Goal: Information Seeking & Learning: Compare options

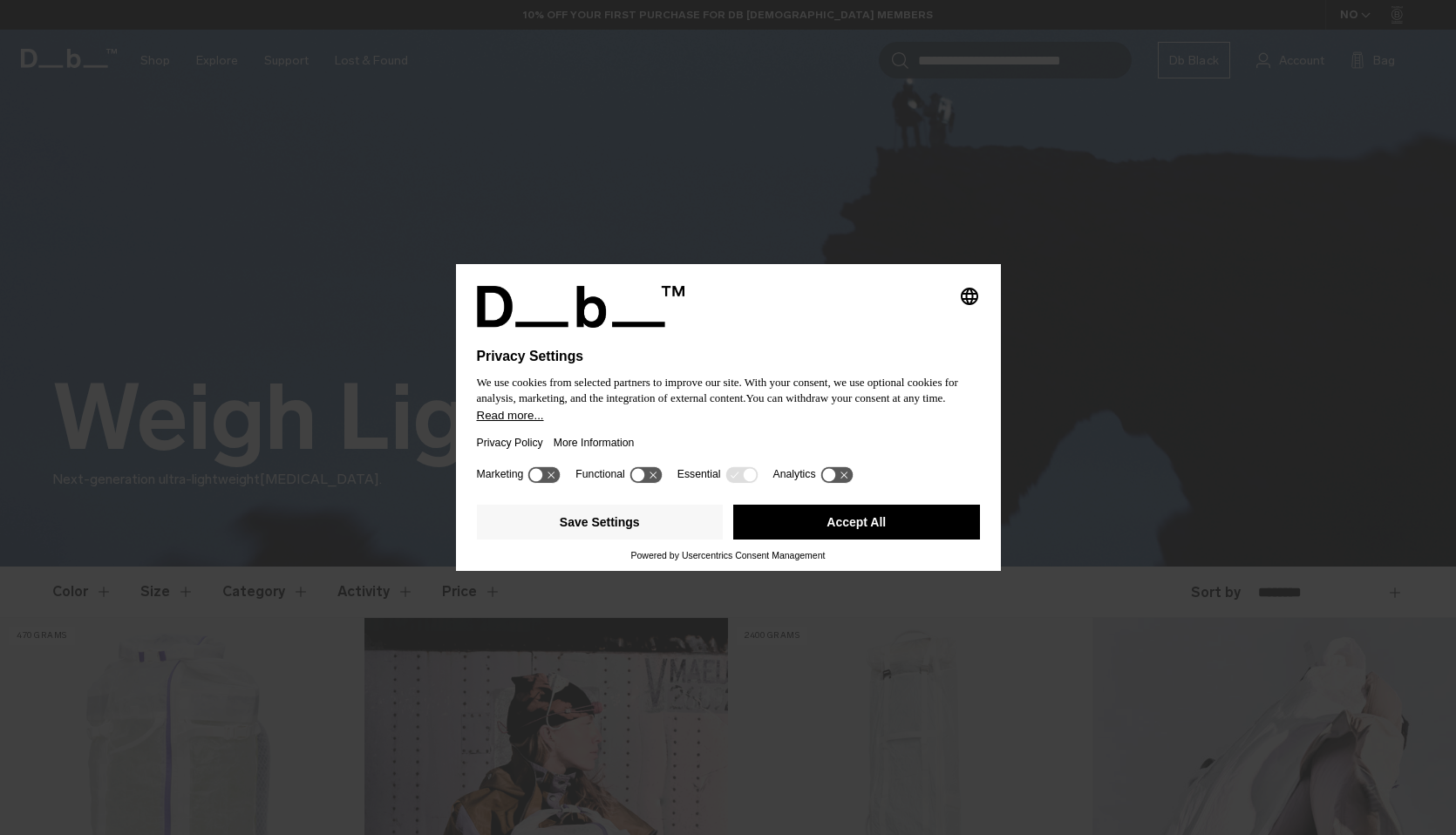
click at [773, 530] on button "Accept All" at bounding box center [856, 522] width 246 height 35
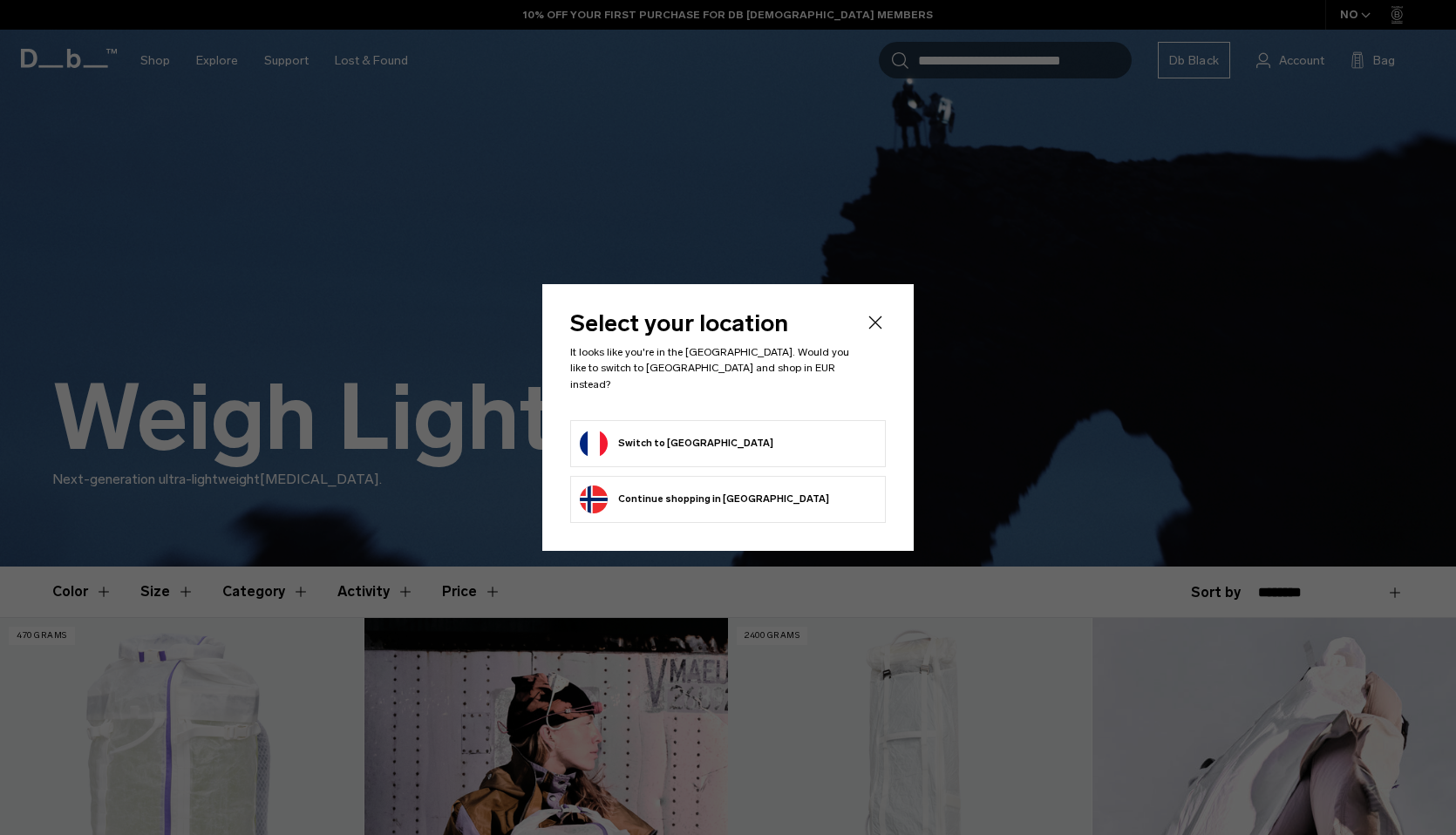
click at [697, 485] on button "Continue browsing Norway store Continue shopping in Norway" at bounding box center [704, 499] width 249 height 28
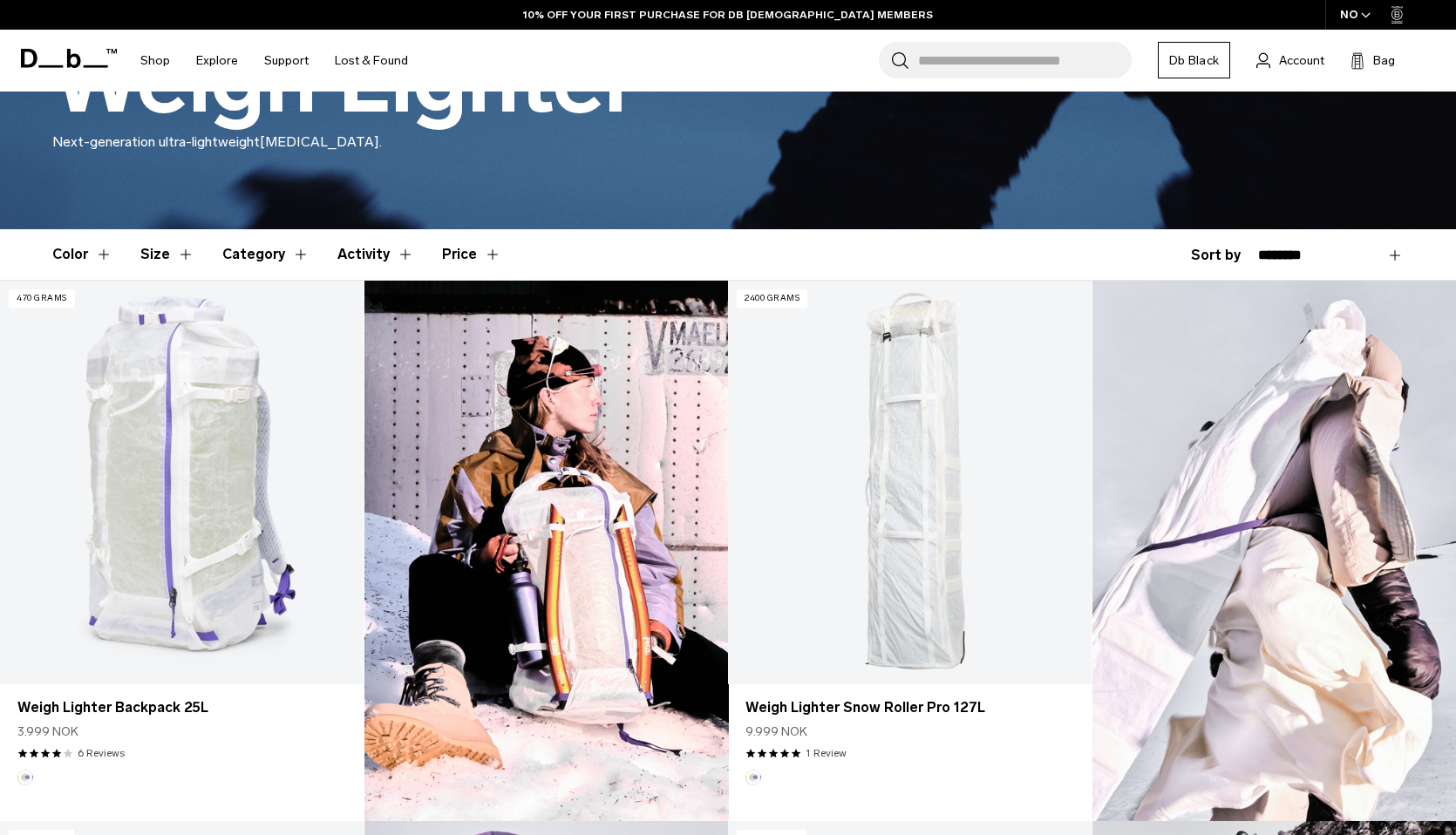
scroll to position [330, 0]
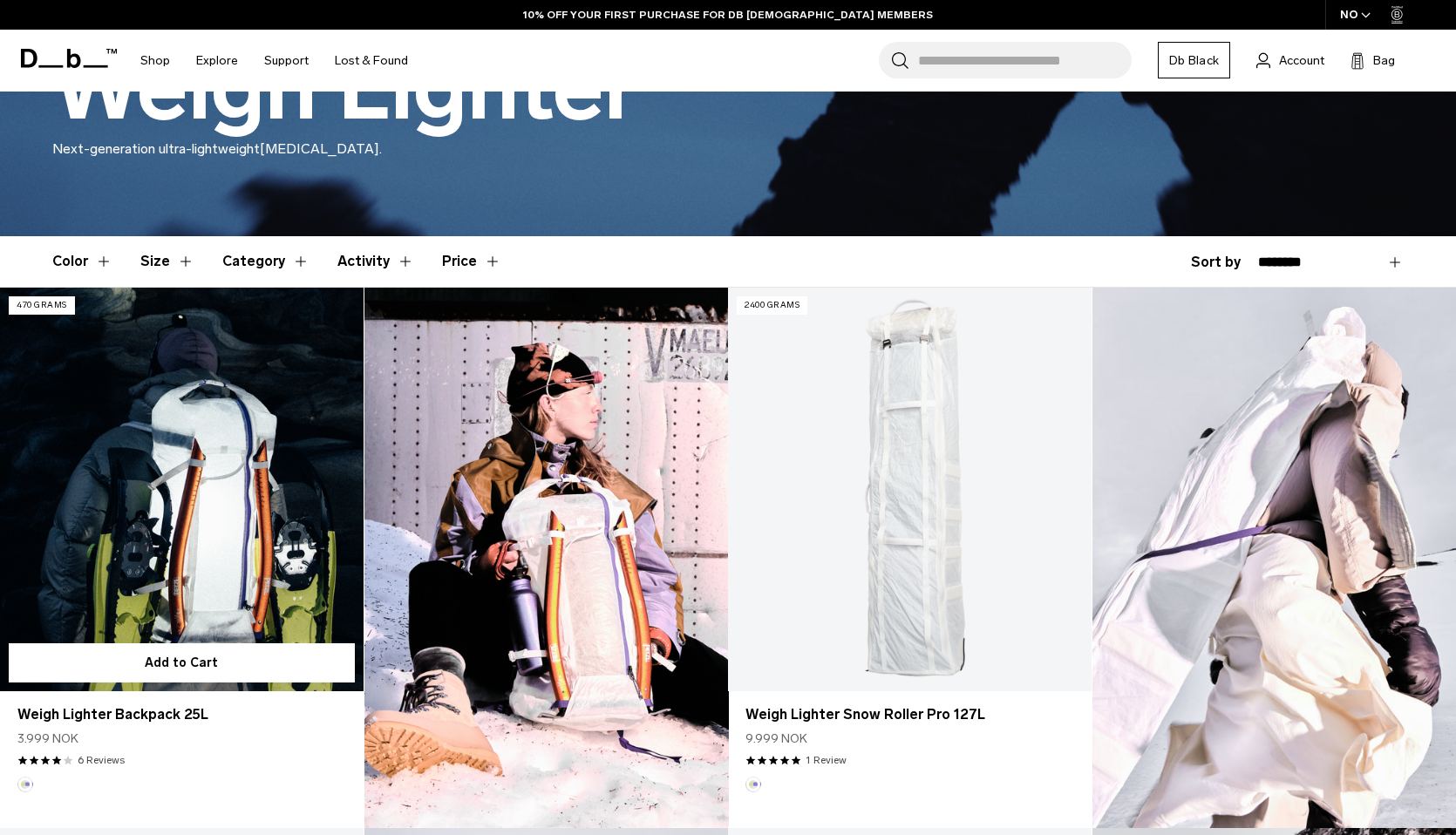
click at [176, 540] on link "Weigh Lighter Backpack 25L" at bounding box center [182, 489] width 364 height 403
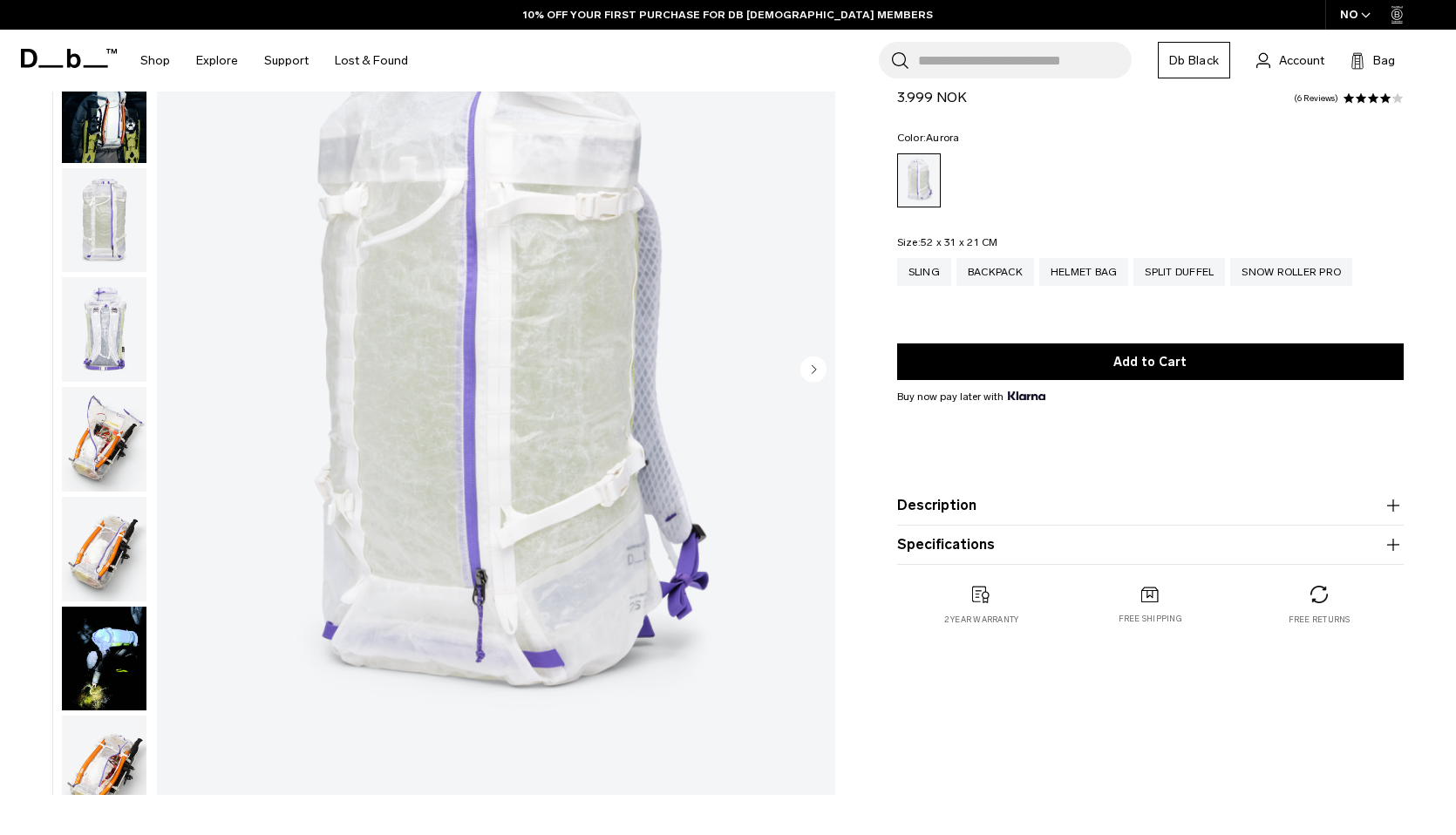
scroll to position [167, 0]
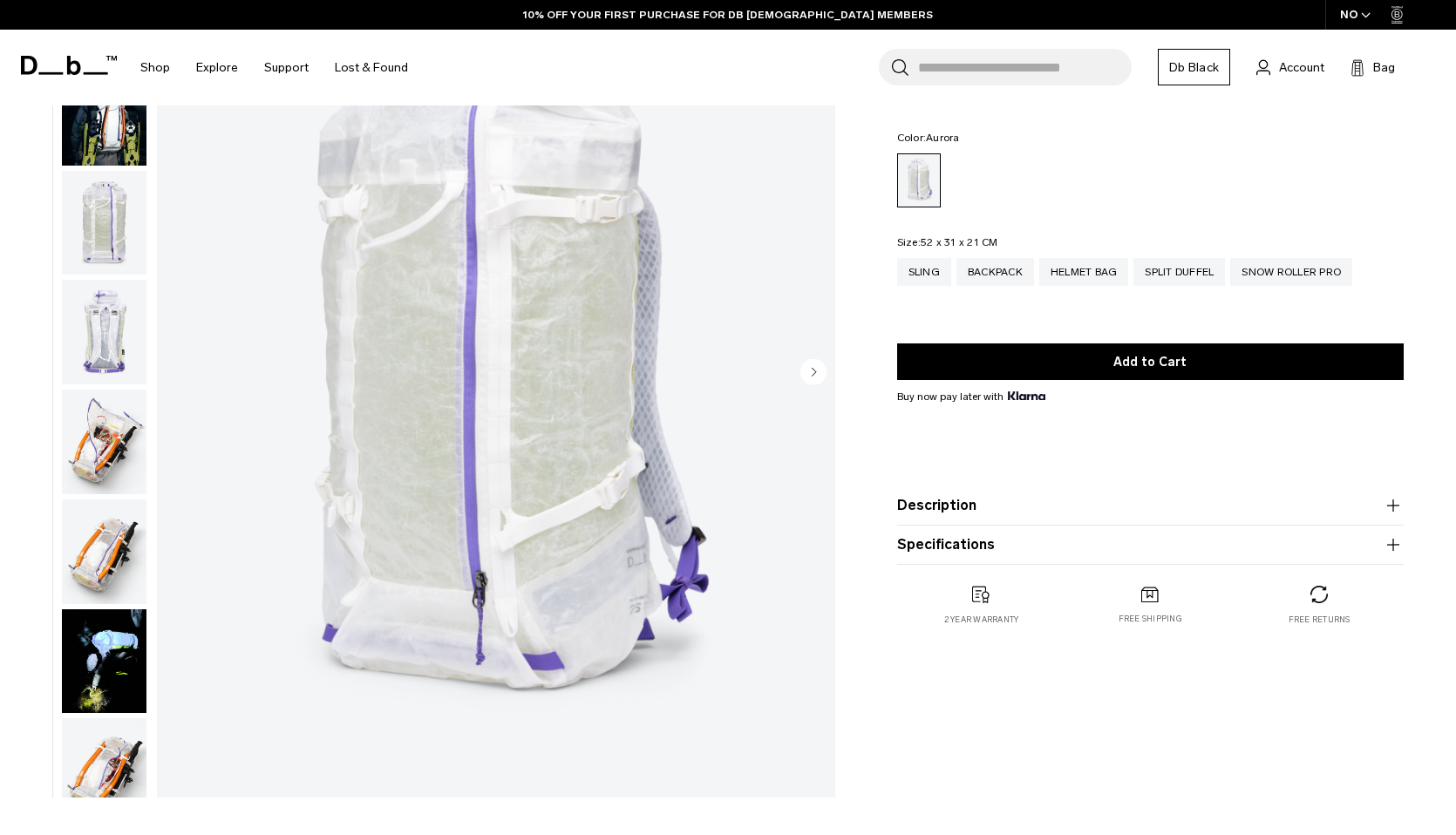
click at [95, 316] on img "button" at bounding box center [104, 331] width 85 height 104
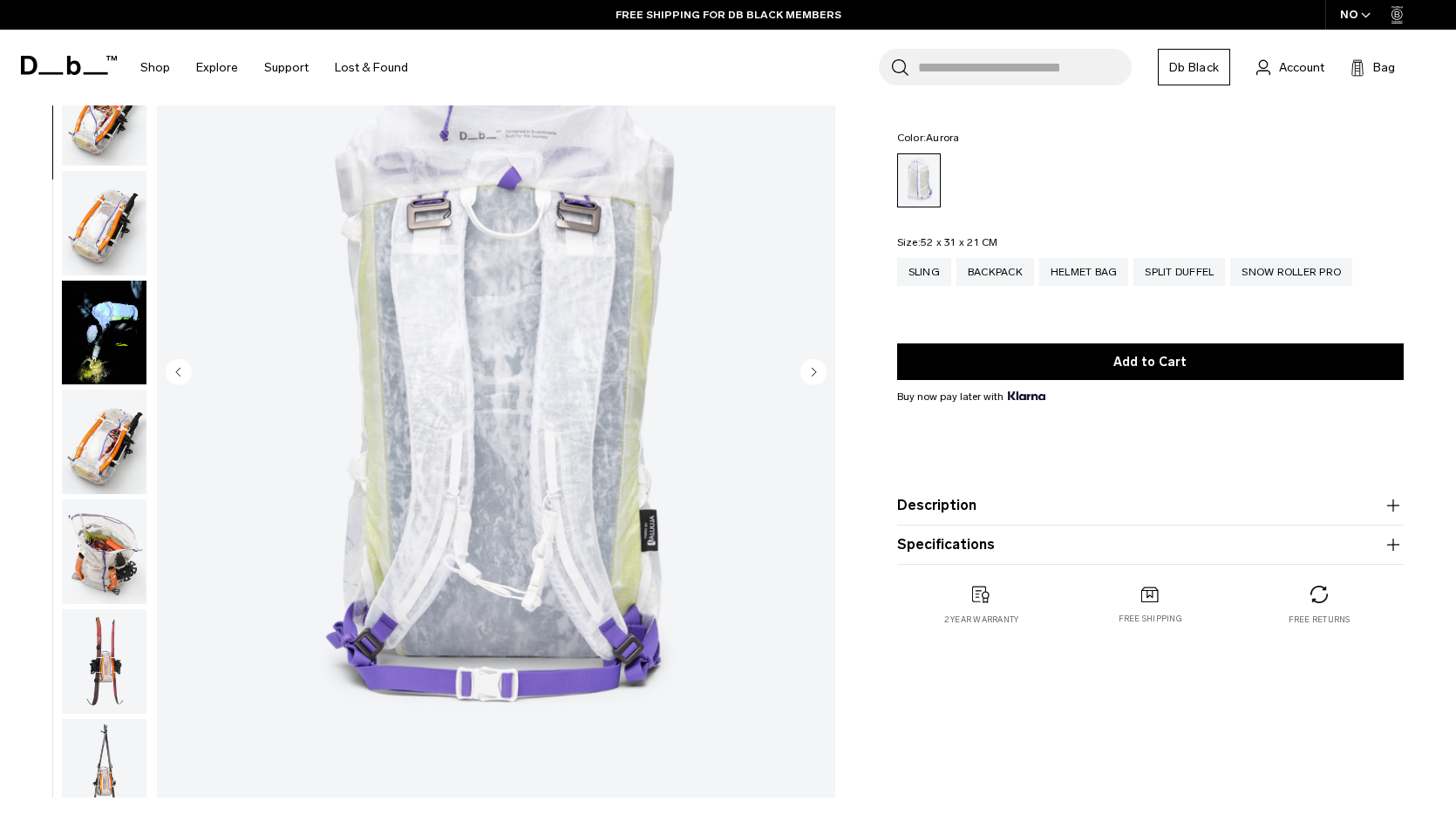
click at [110, 447] on img "button" at bounding box center [104, 441] width 85 height 104
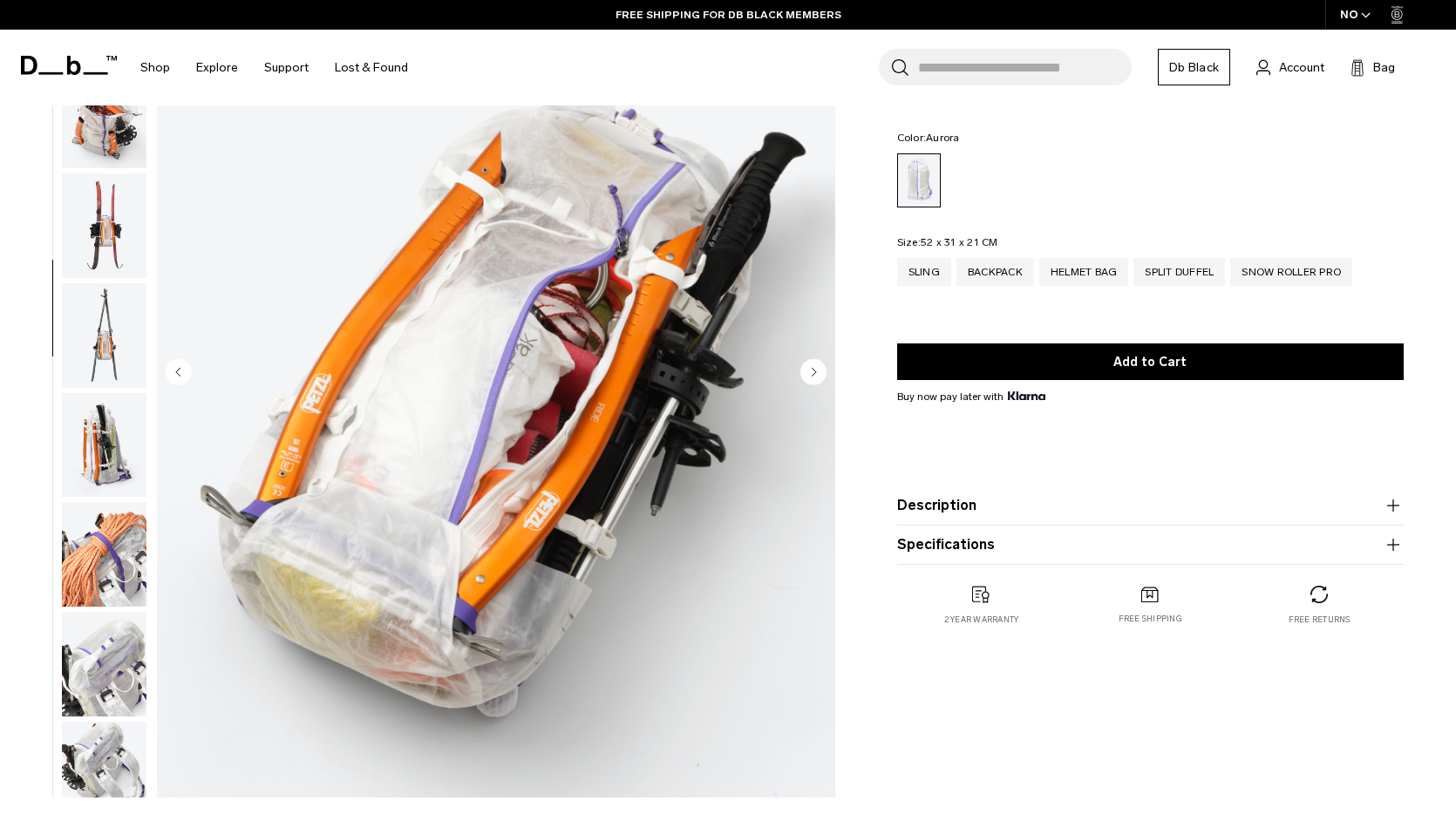
scroll to position [768, 0]
click at [78, 579] on img "button" at bounding box center [104, 550] width 85 height 104
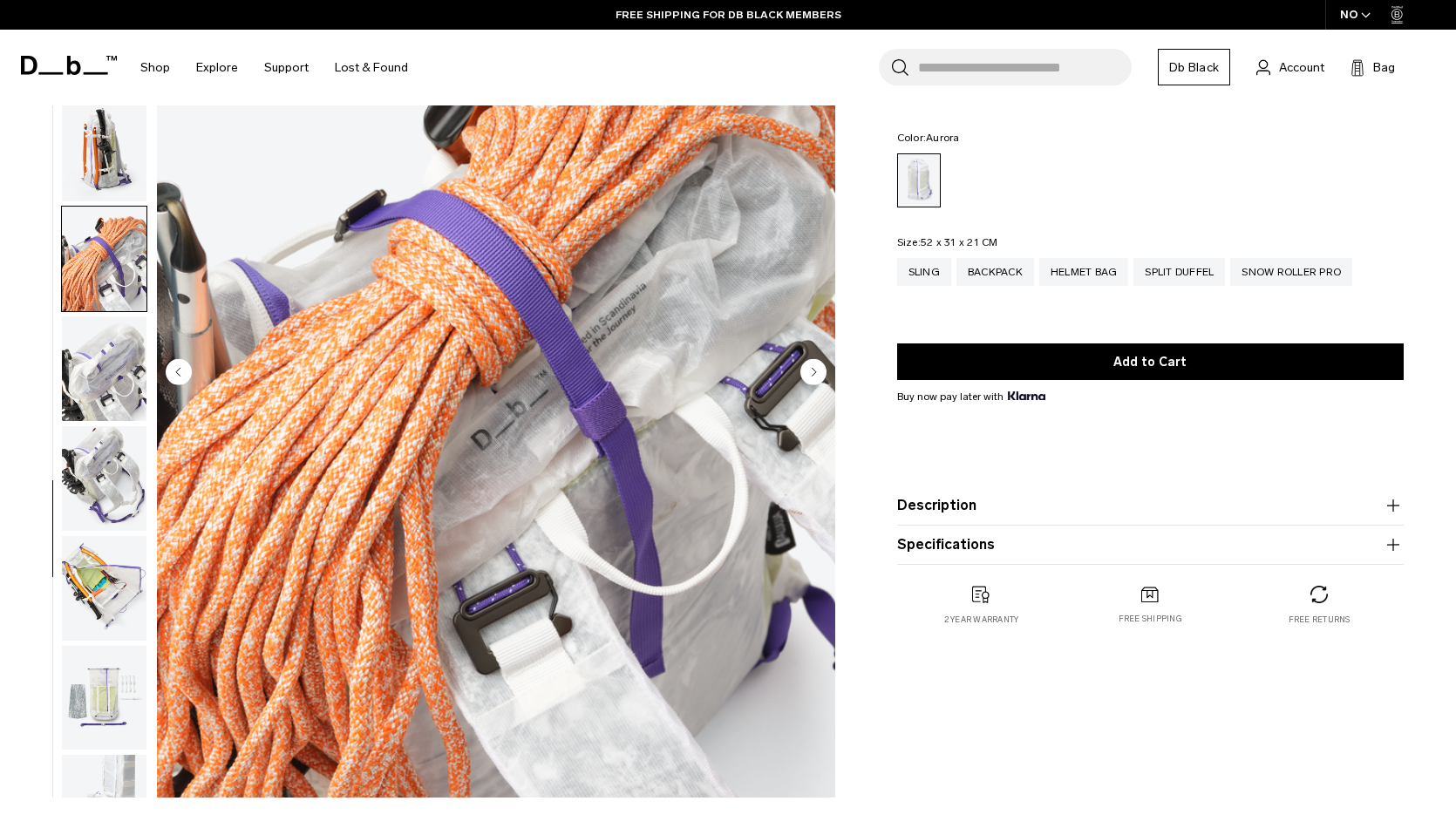
scroll to position [1123, 0]
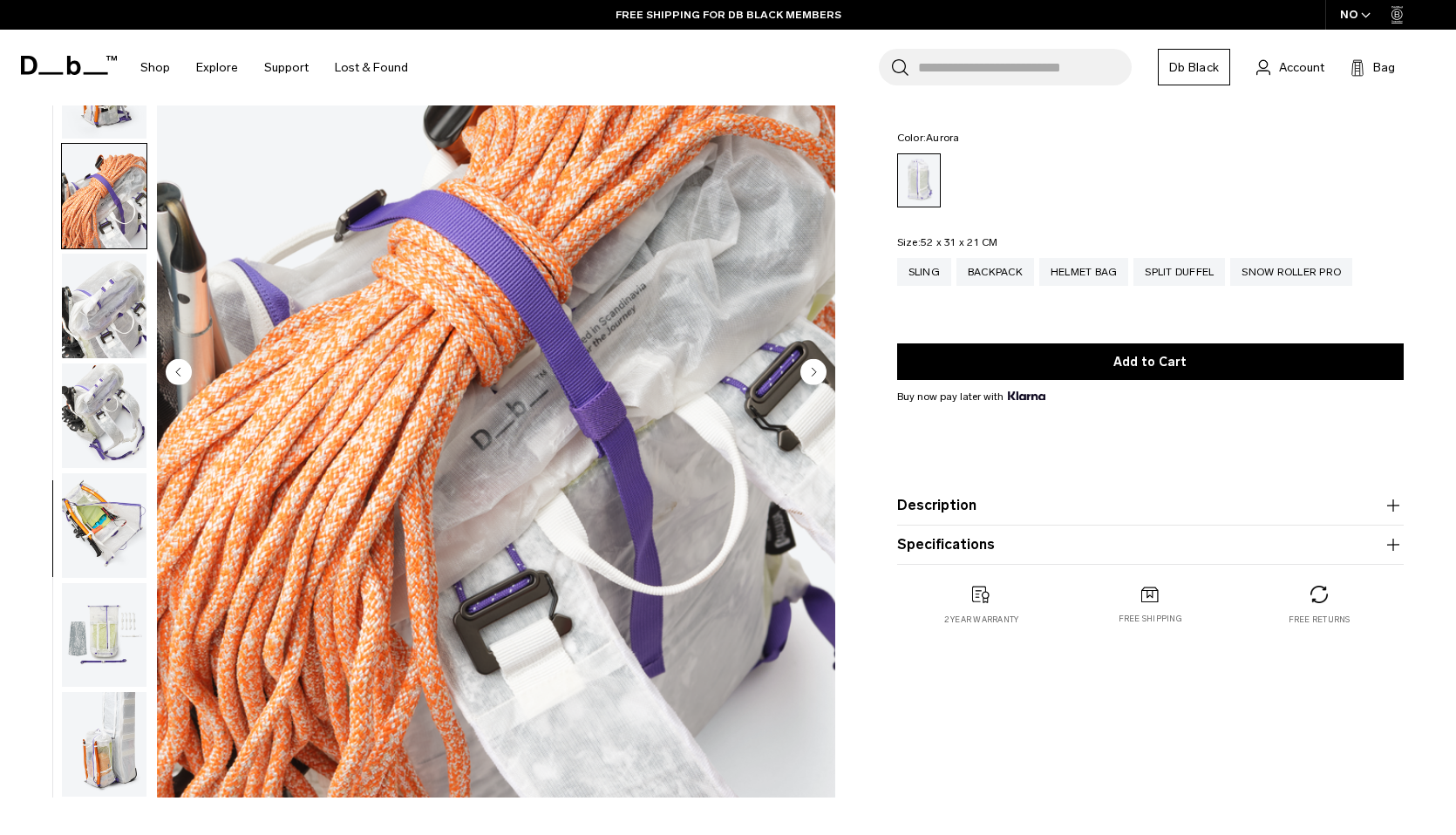
click at [78, 579] on ul at bounding box center [104, 374] width 87 height 847
click at [109, 508] on img "button" at bounding box center [104, 525] width 85 height 104
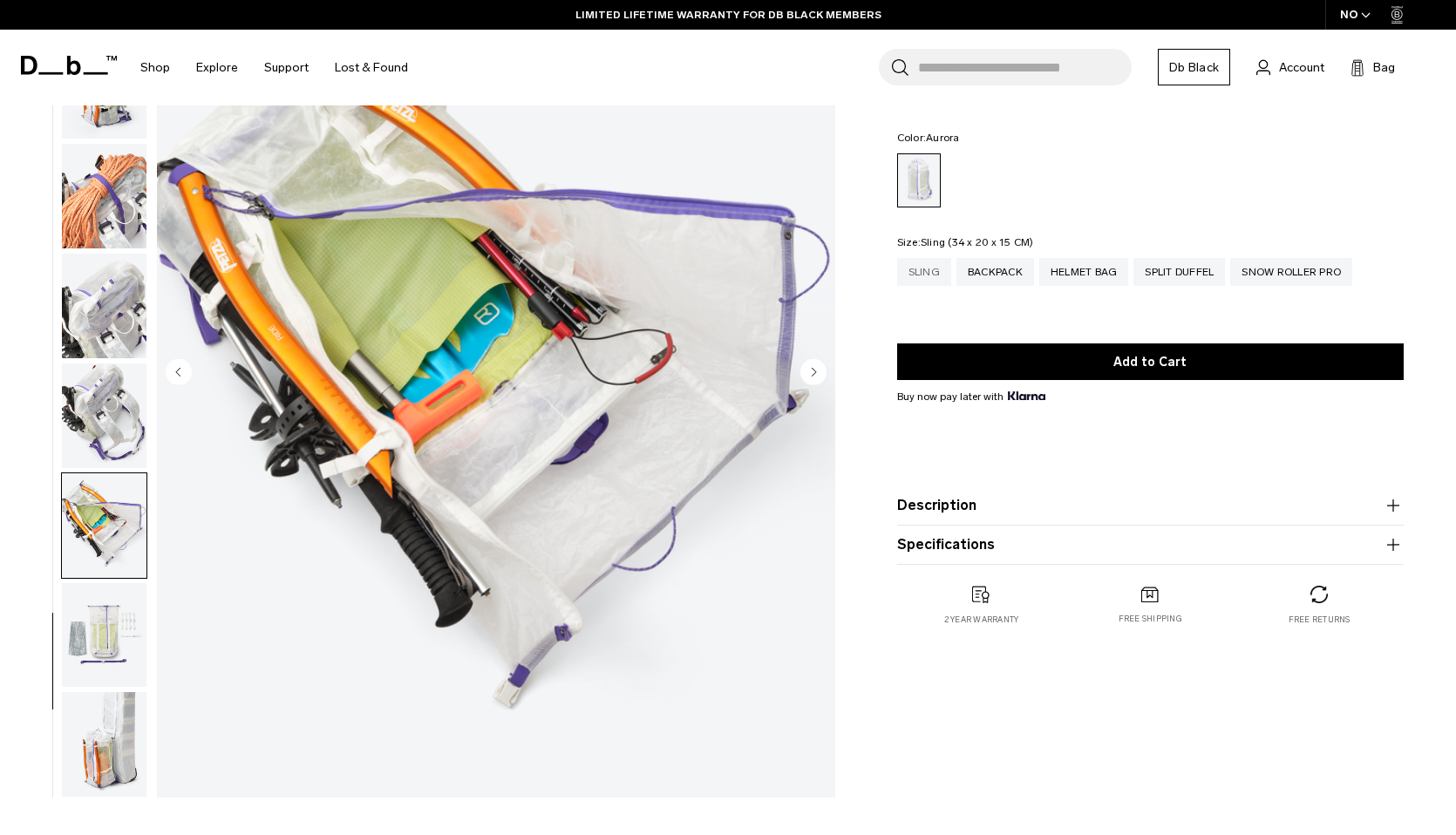
click at [924, 277] on div "Sling" at bounding box center [924, 272] width 54 height 28
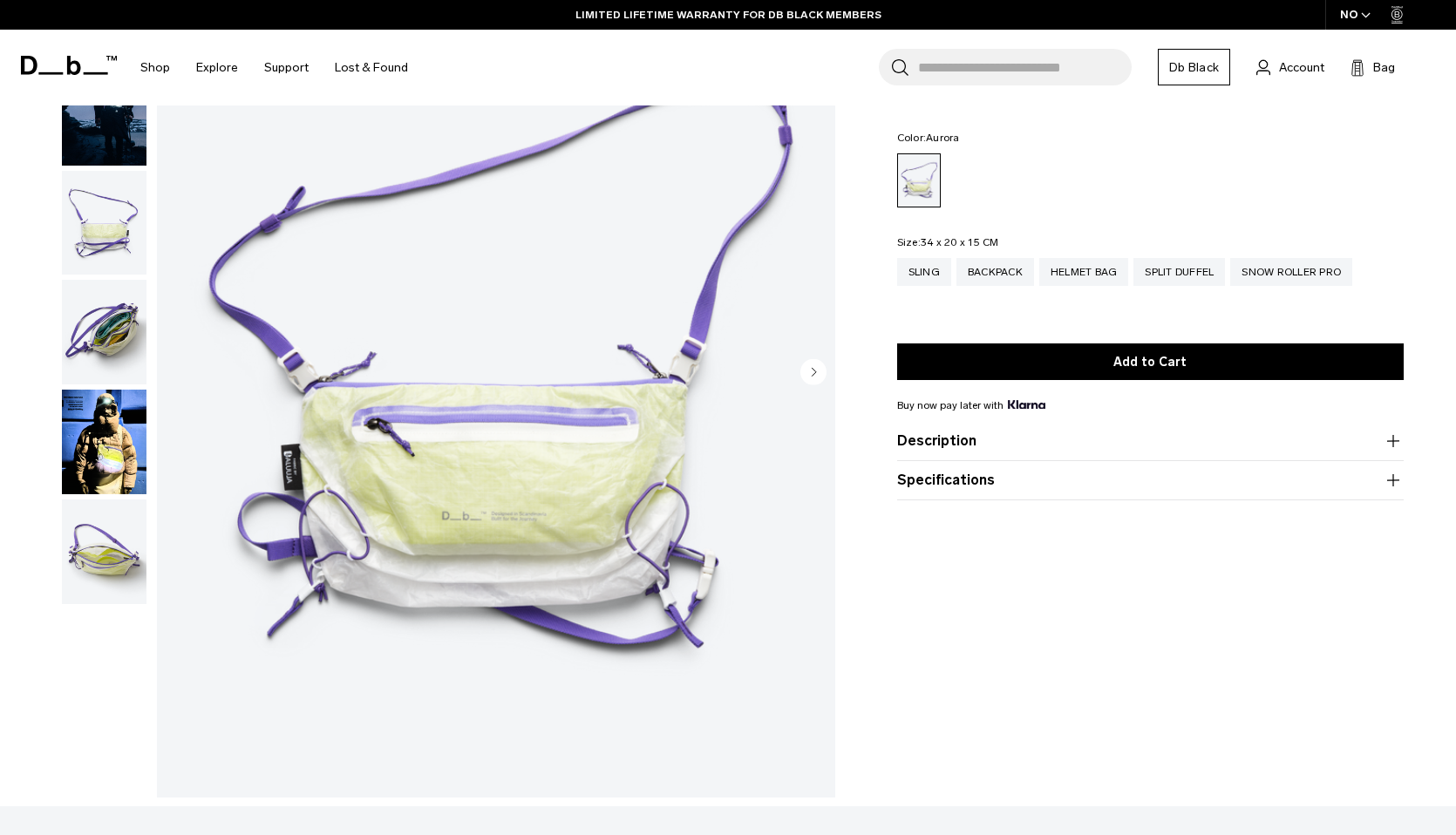
scroll to position [166, 0]
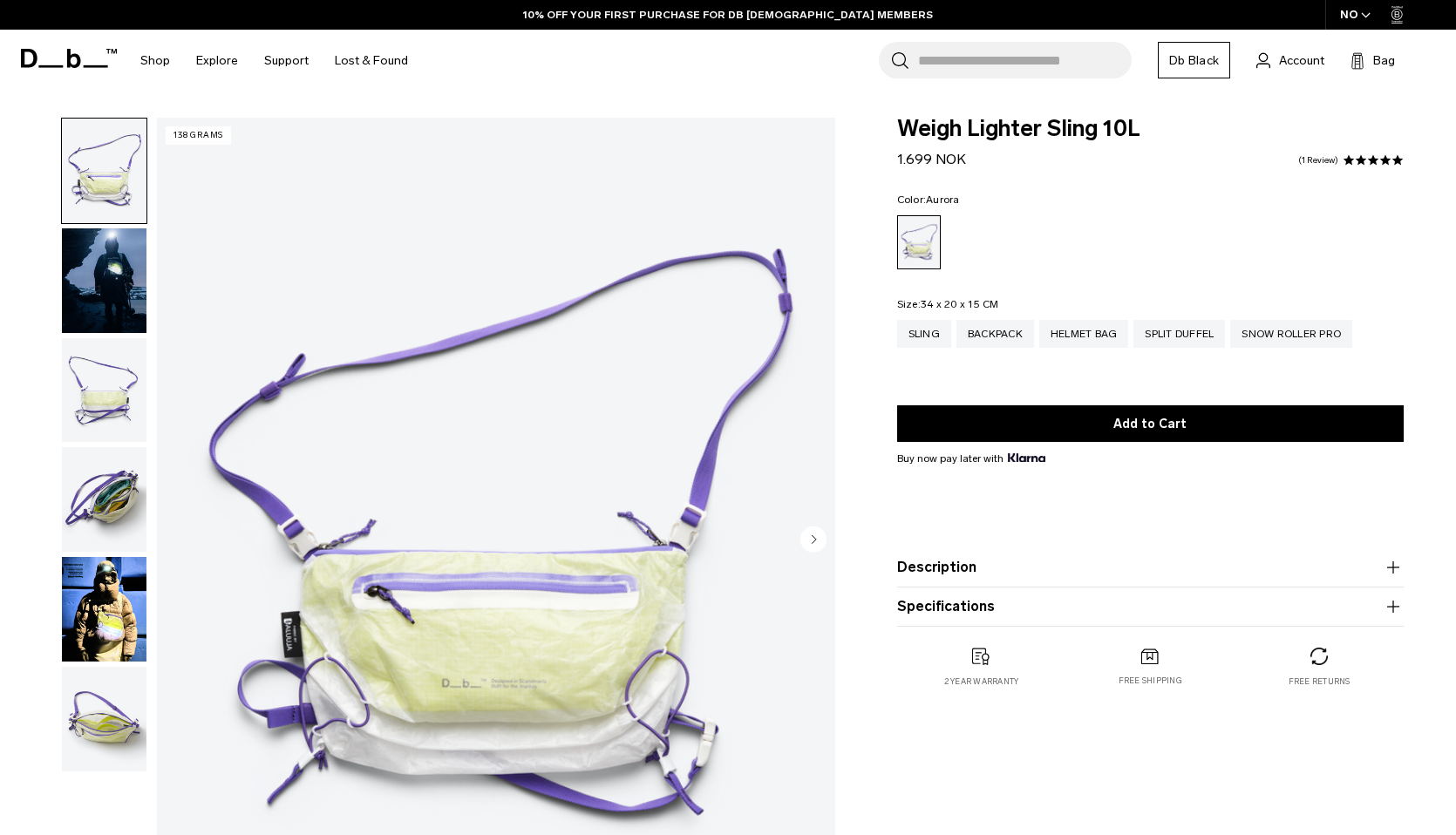
click at [105, 604] on img "button" at bounding box center [104, 609] width 85 height 104
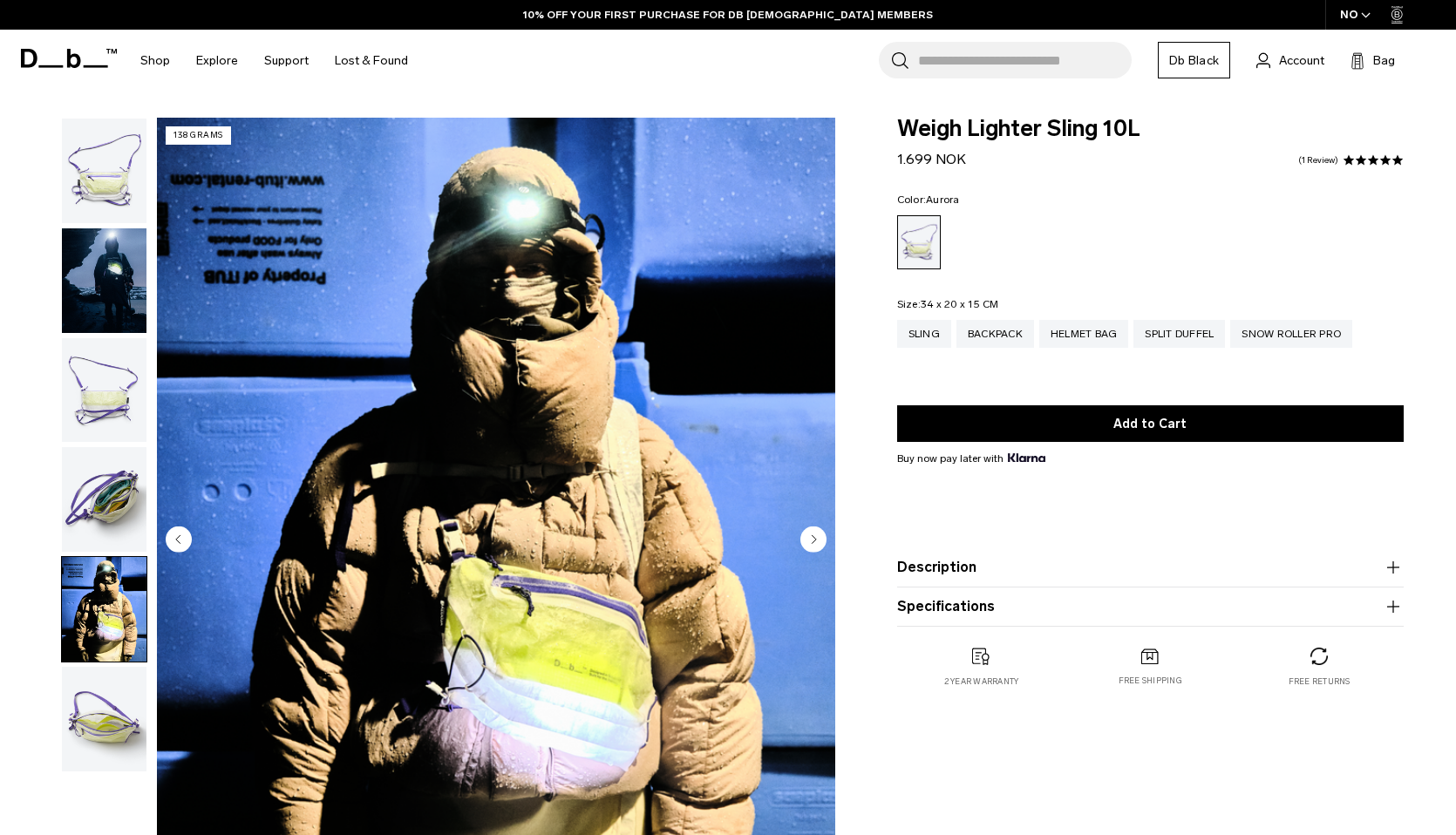
click at [105, 506] on img "button" at bounding box center [104, 499] width 85 height 104
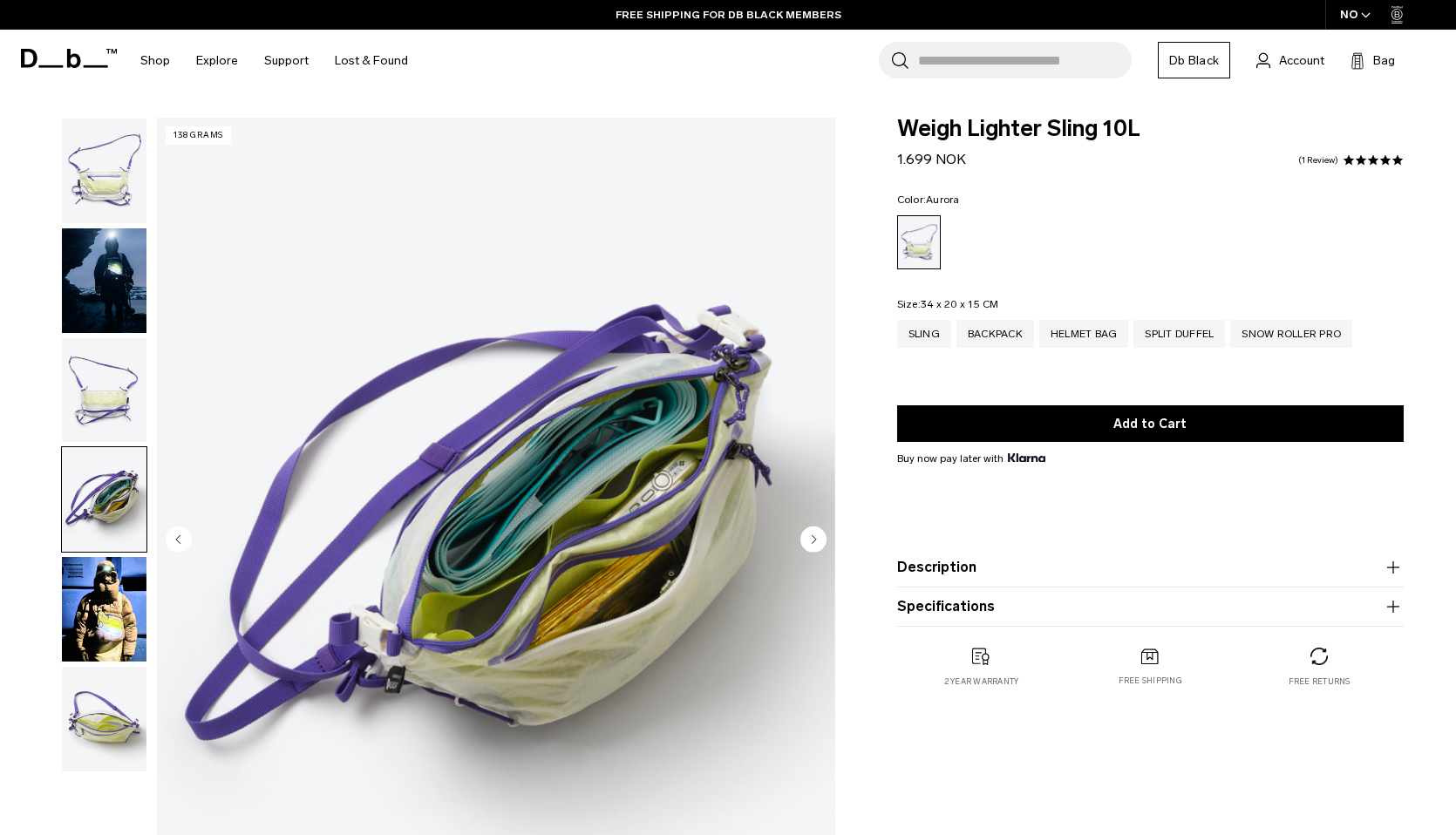
click at [98, 435] on img "button" at bounding box center [104, 390] width 85 height 104
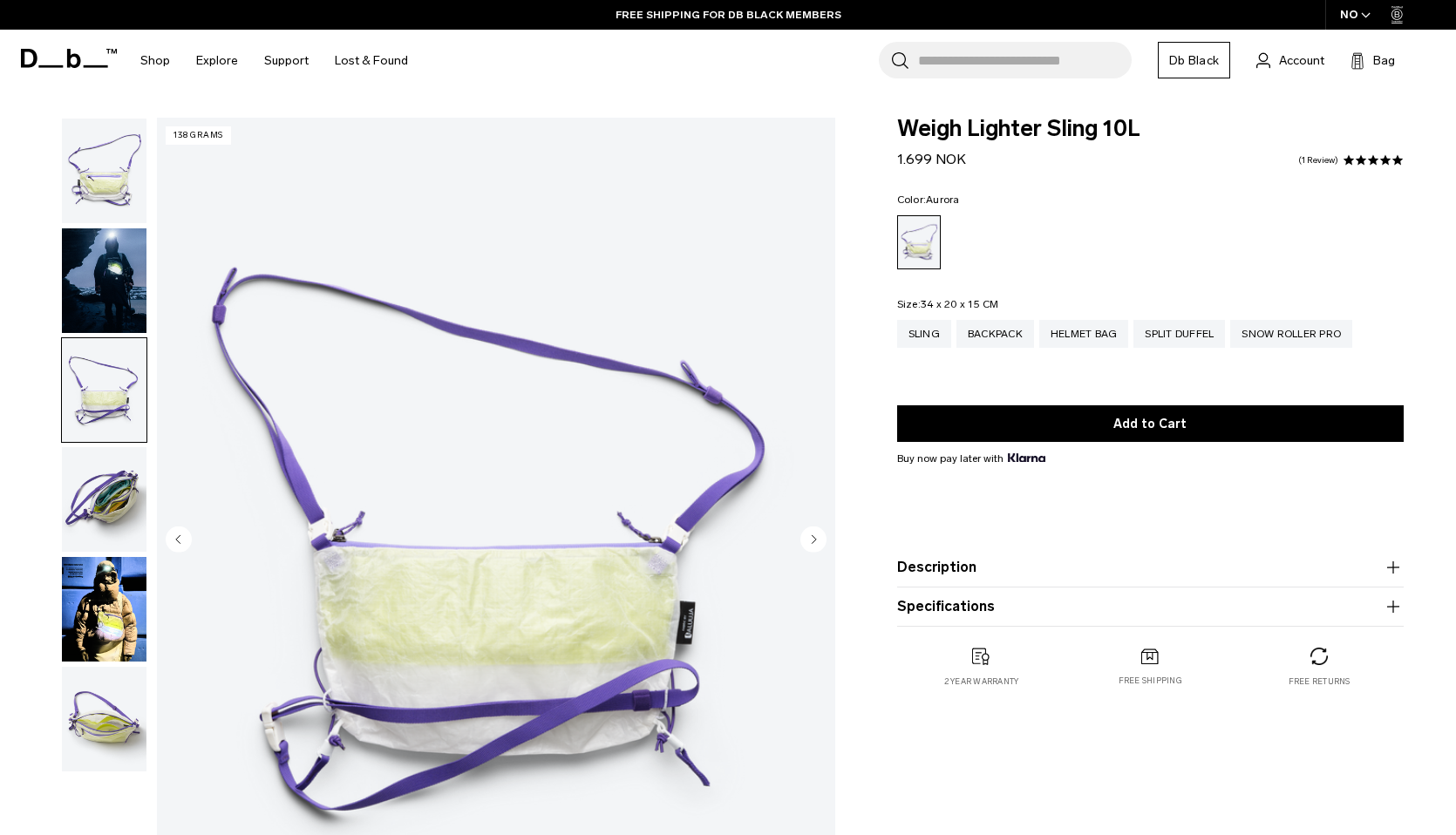
click at [101, 272] on img "button" at bounding box center [104, 280] width 85 height 104
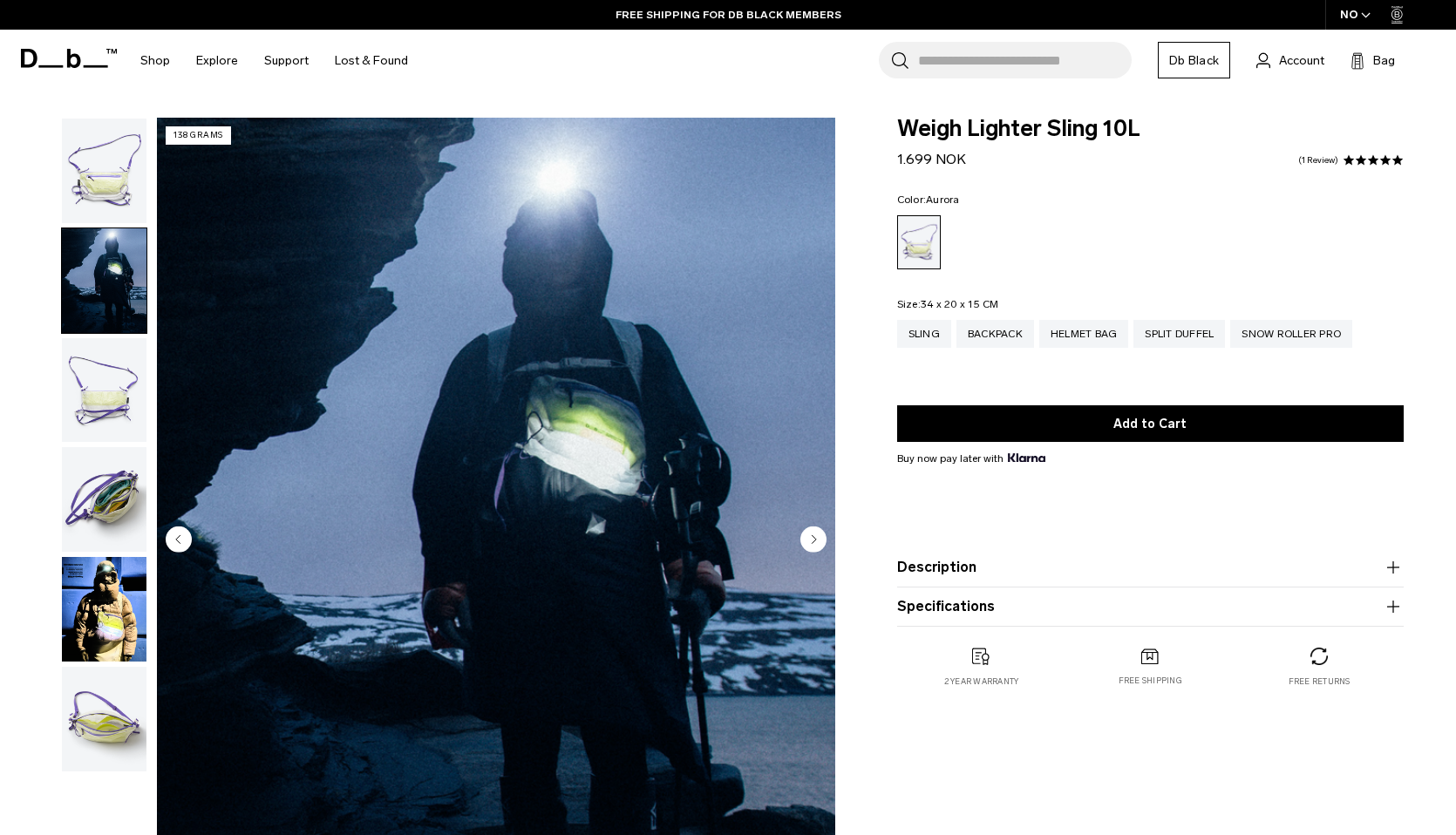
click at [109, 353] on img "button" at bounding box center [104, 390] width 85 height 104
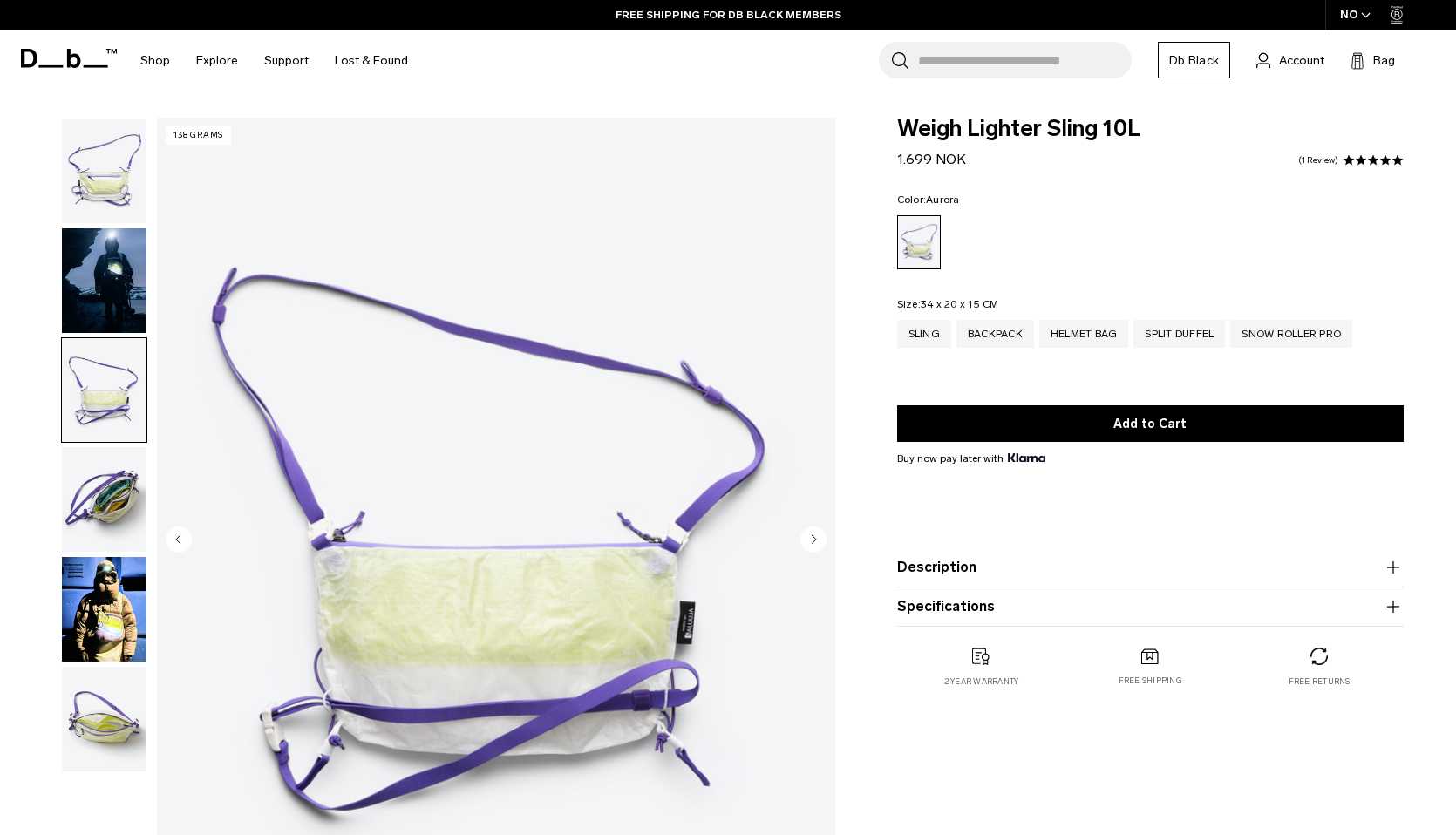
click at [100, 210] on img "button" at bounding box center [104, 170] width 85 height 104
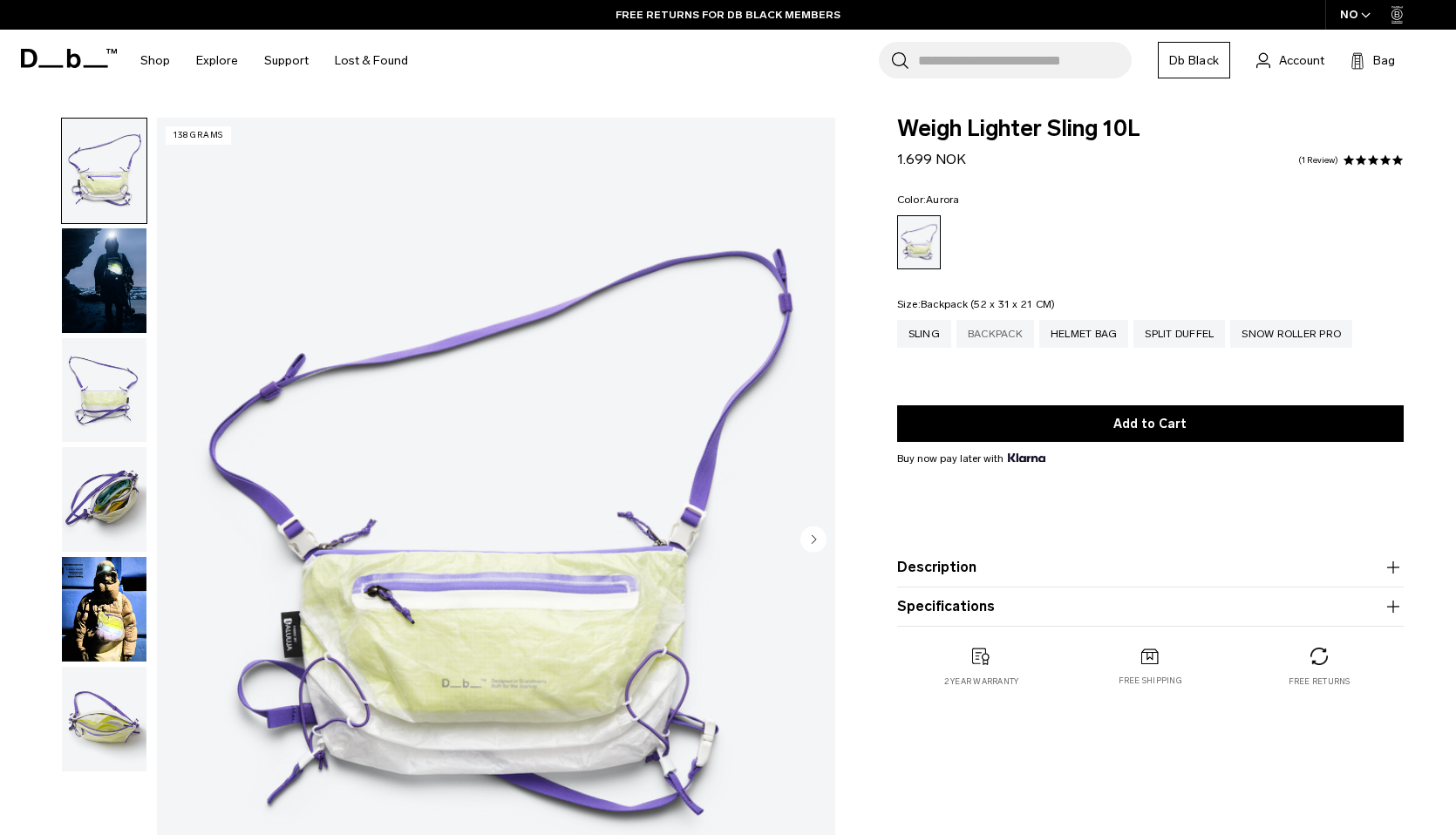
click at [989, 340] on div "Backpack" at bounding box center [995, 334] width 78 height 28
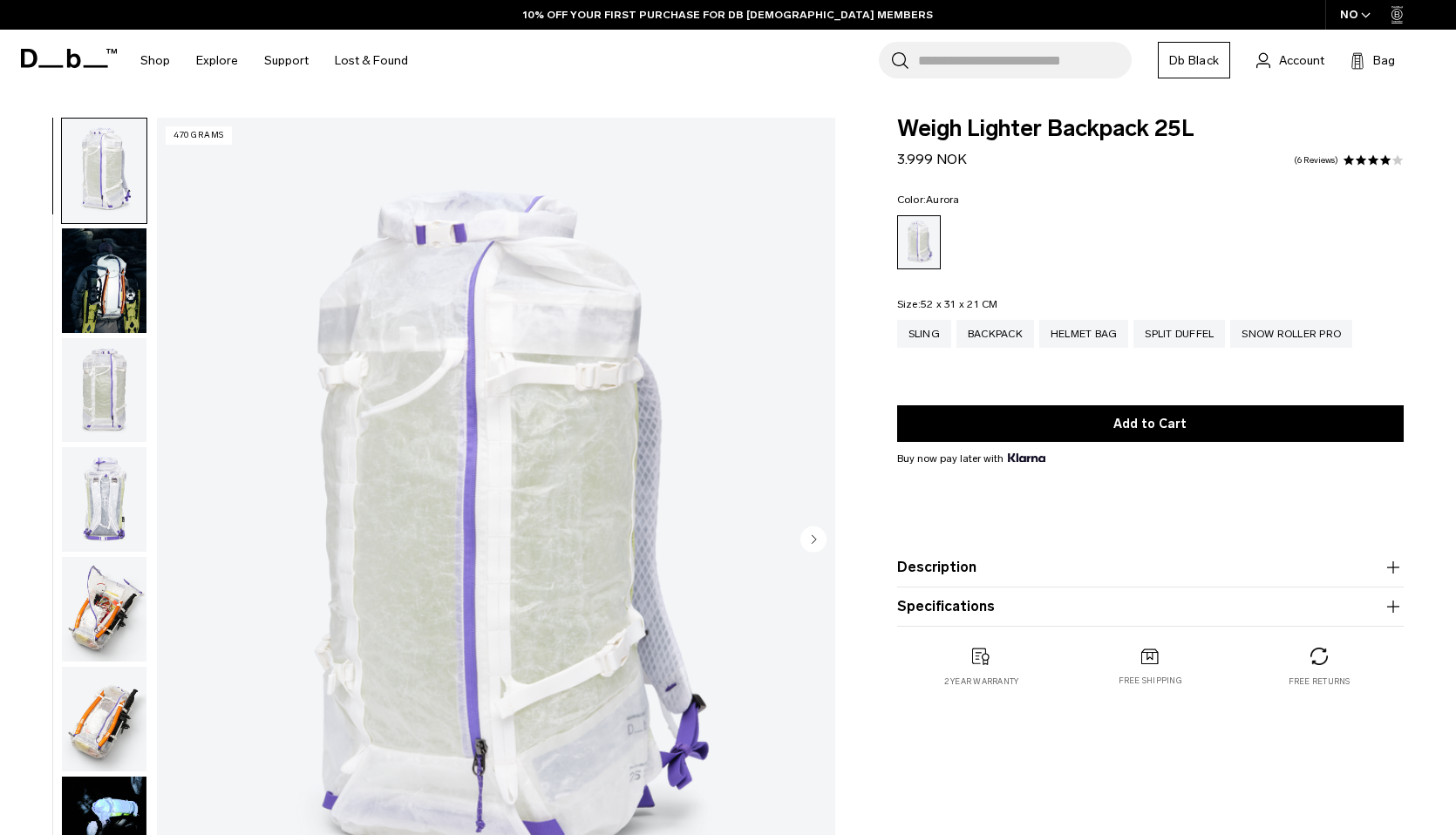
click at [64, 57] on icon at bounding box center [69, 58] width 96 height 19
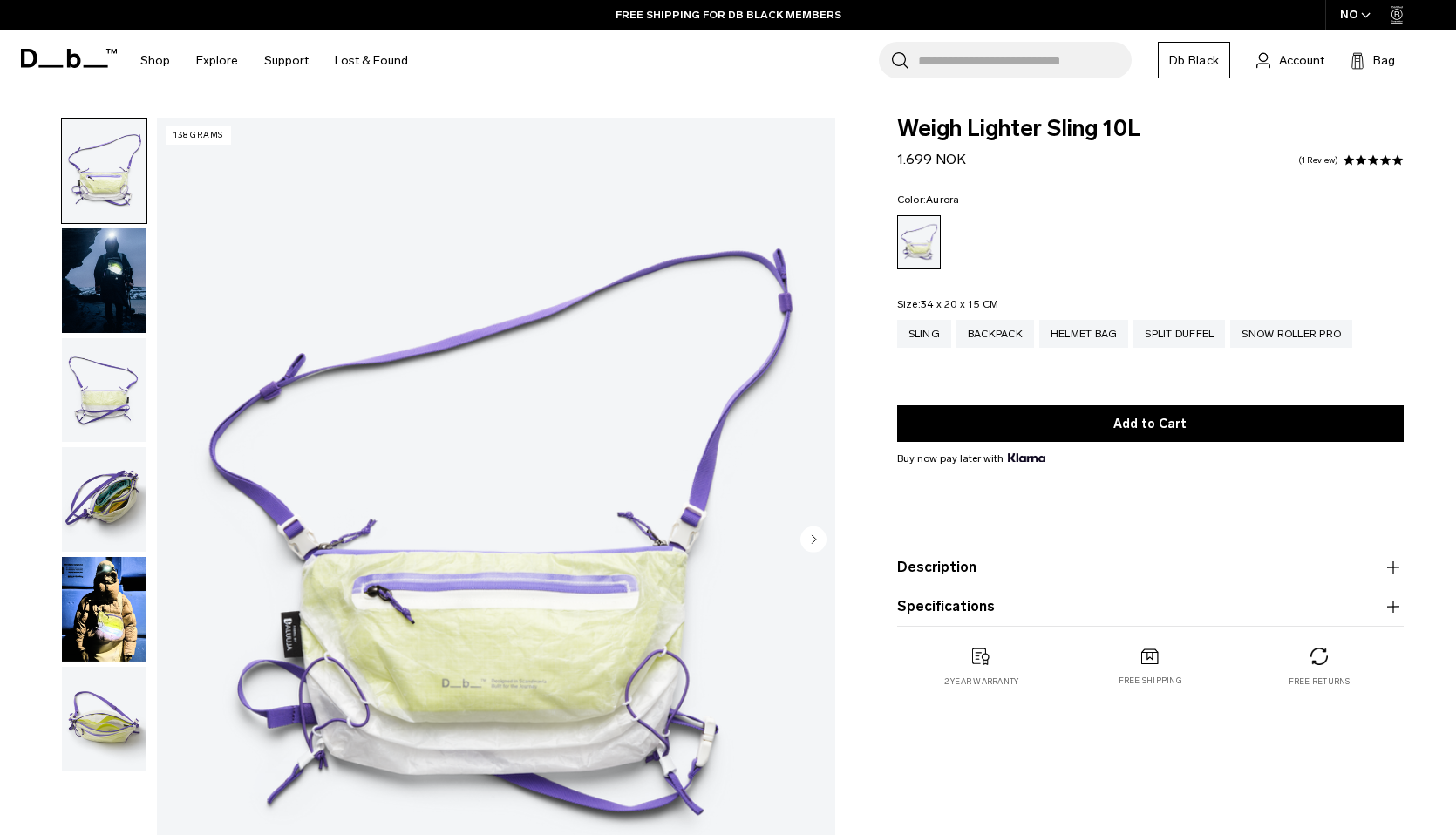
click at [110, 271] on img "button" at bounding box center [104, 280] width 85 height 104
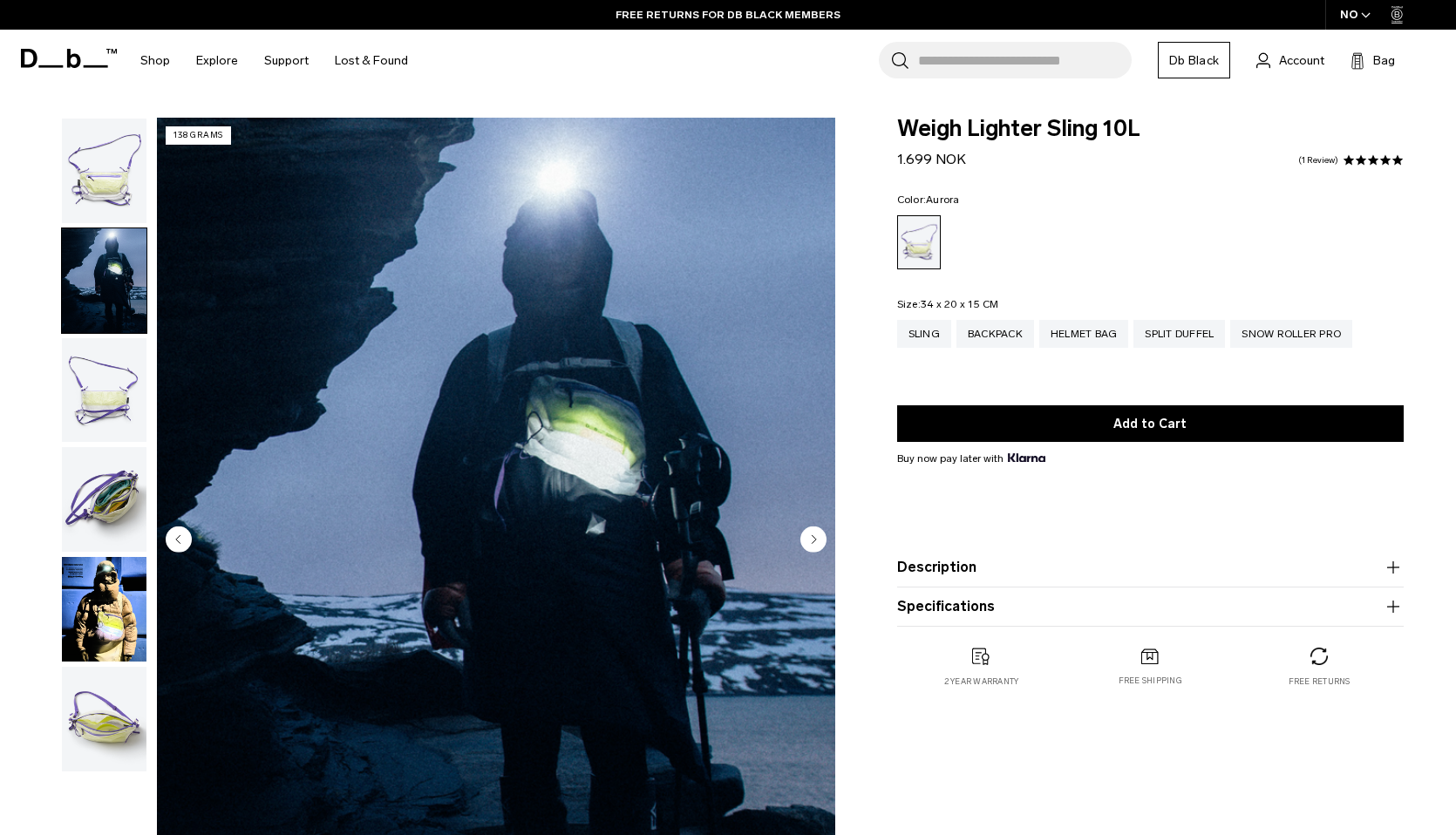
click at [111, 400] on img "button" at bounding box center [104, 390] width 85 height 104
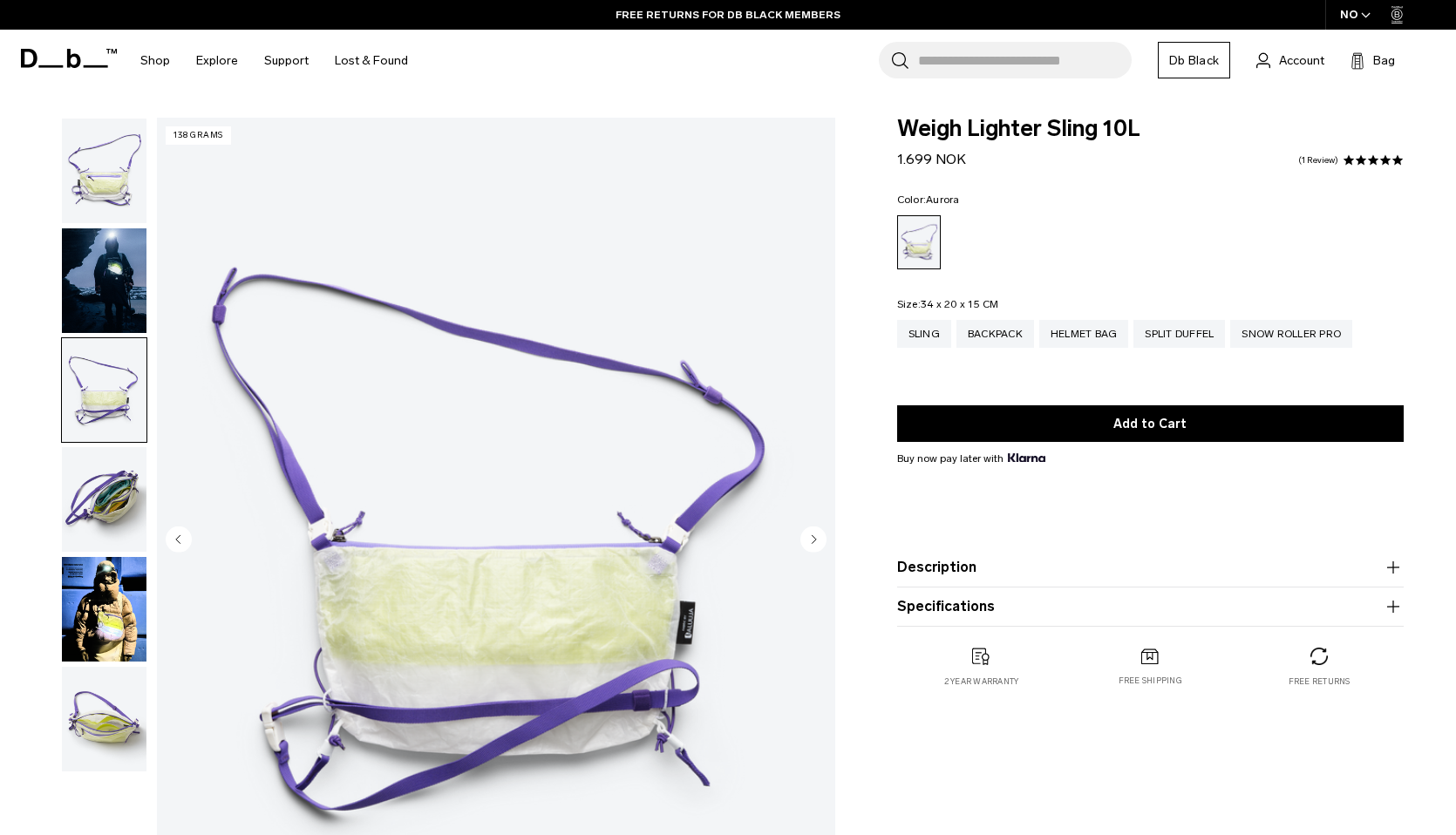
click at [102, 482] on img "button" at bounding box center [104, 499] width 85 height 104
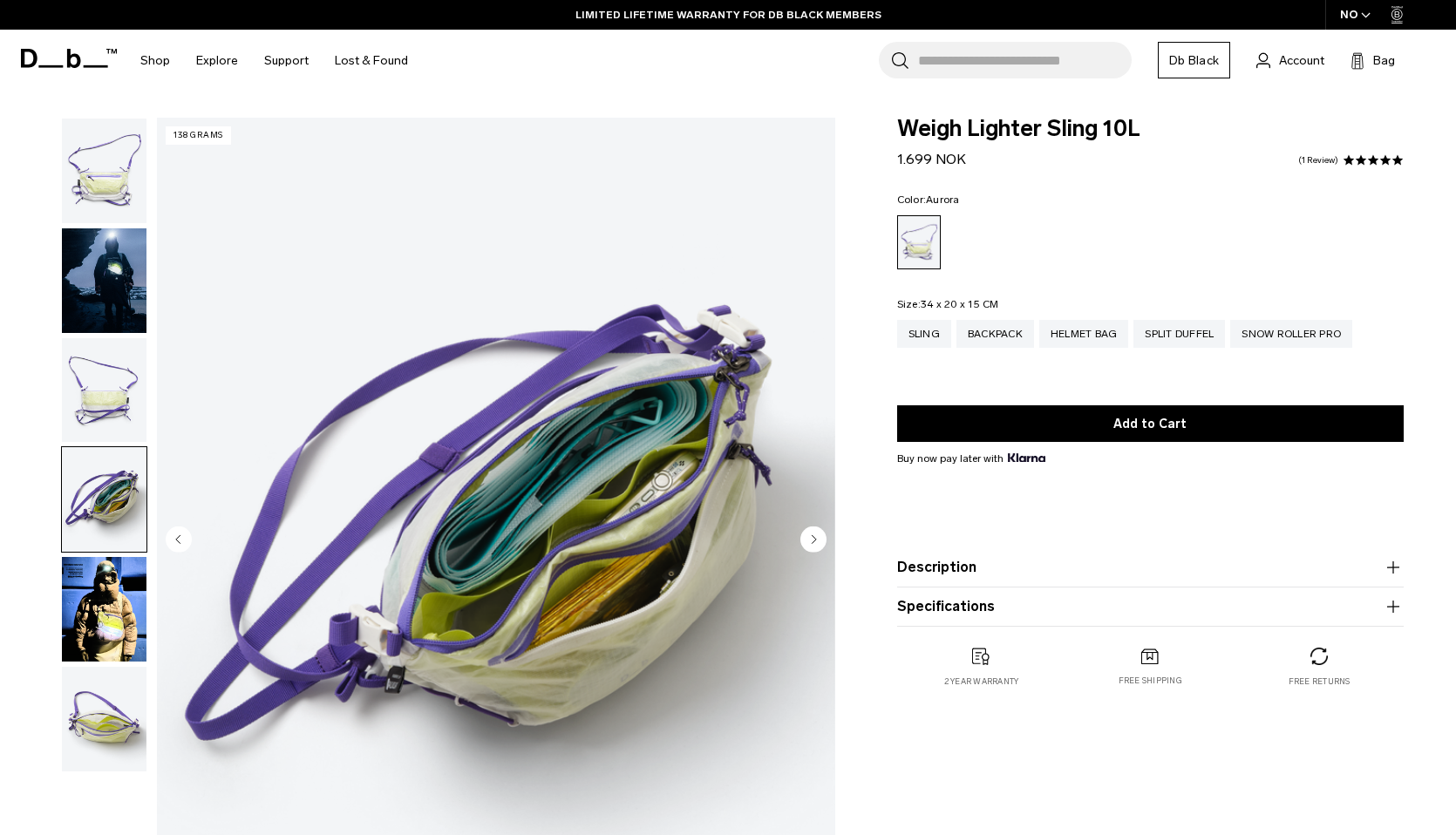
click at [103, 577] on img "button" at bounding box center [104, 609] width 85 height 104
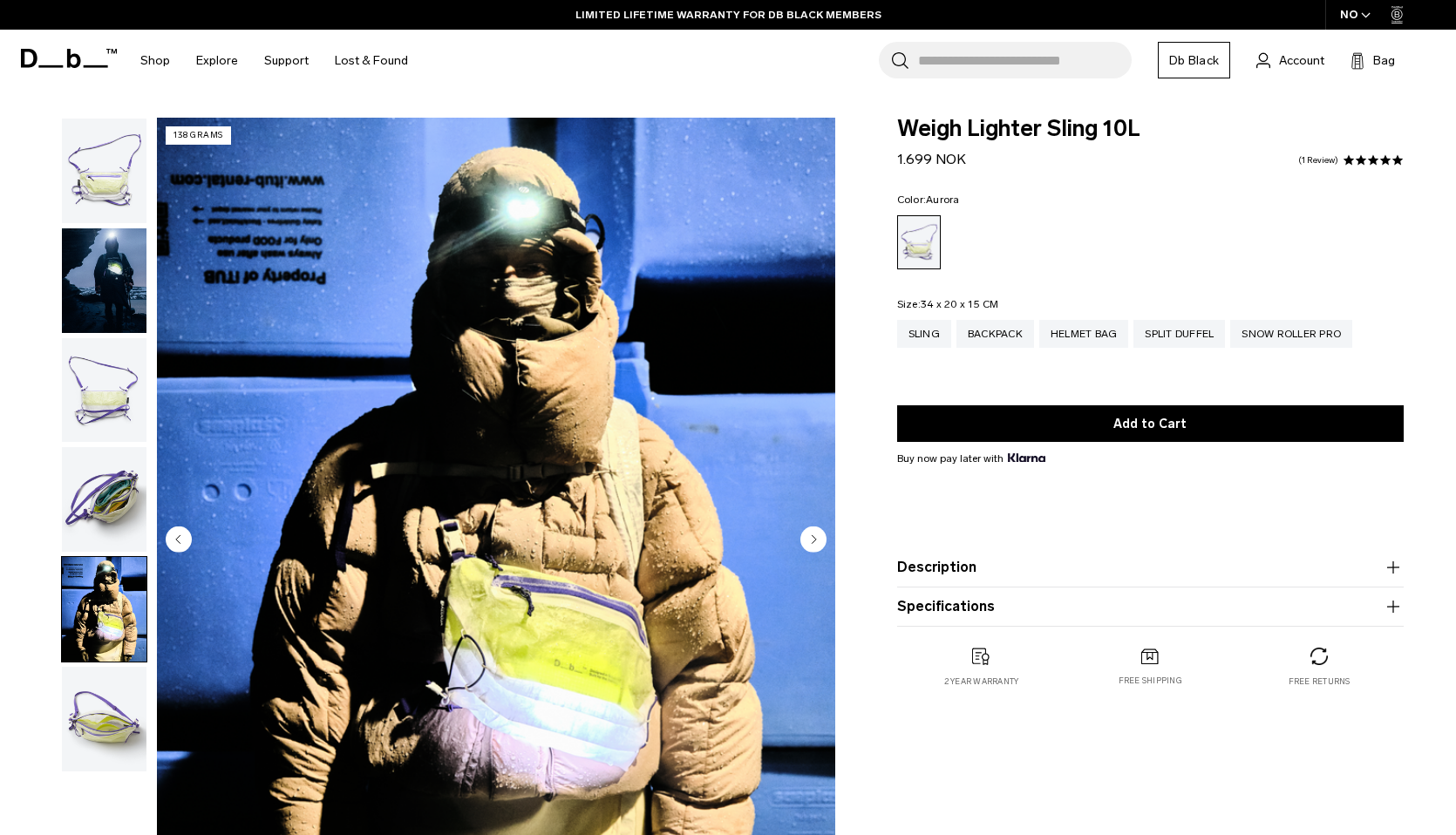
click at [101, 694] on img "button" at bounding box center [104, 719] width 85 height 104
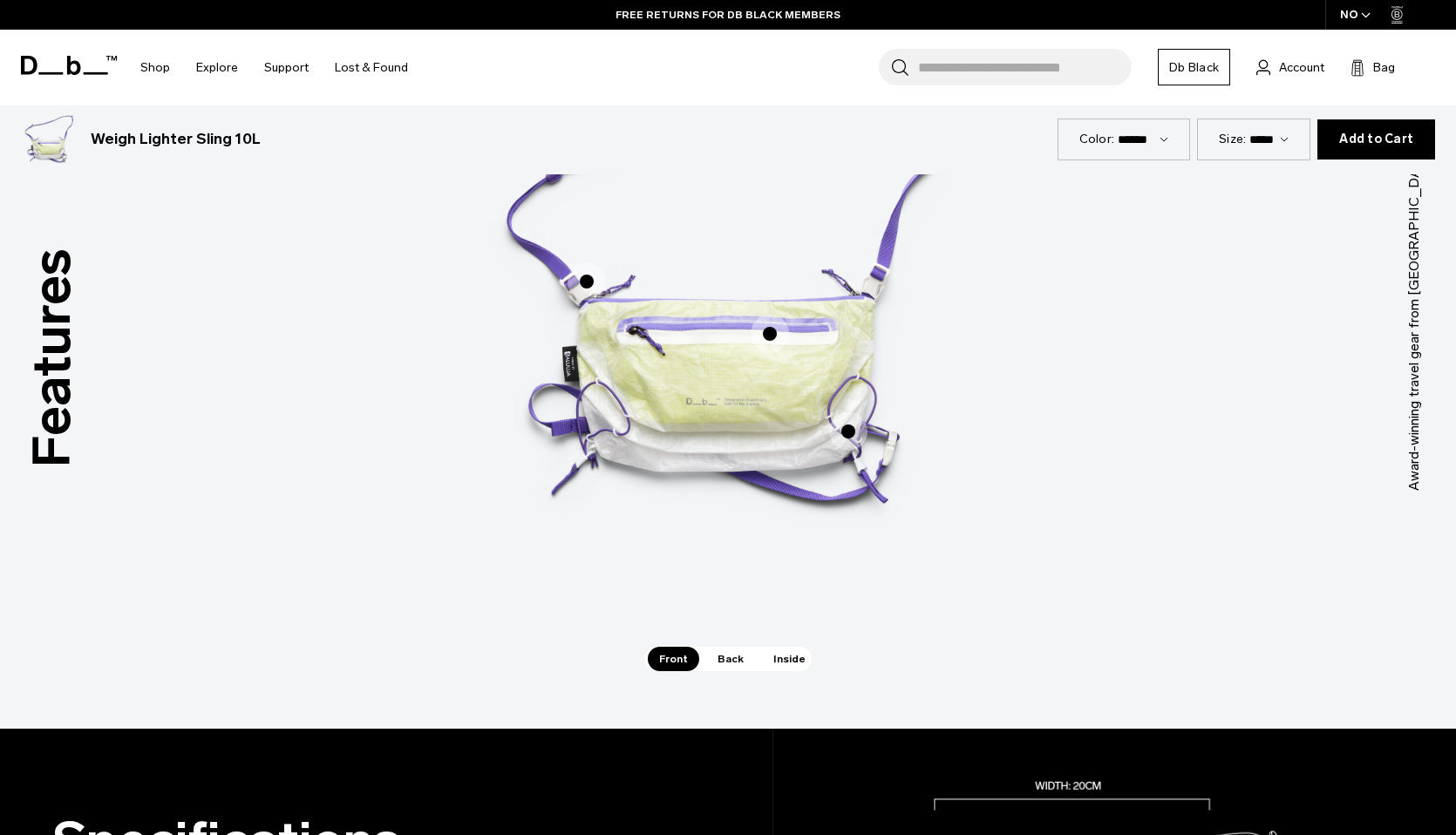
scroll to position [1074, 0]
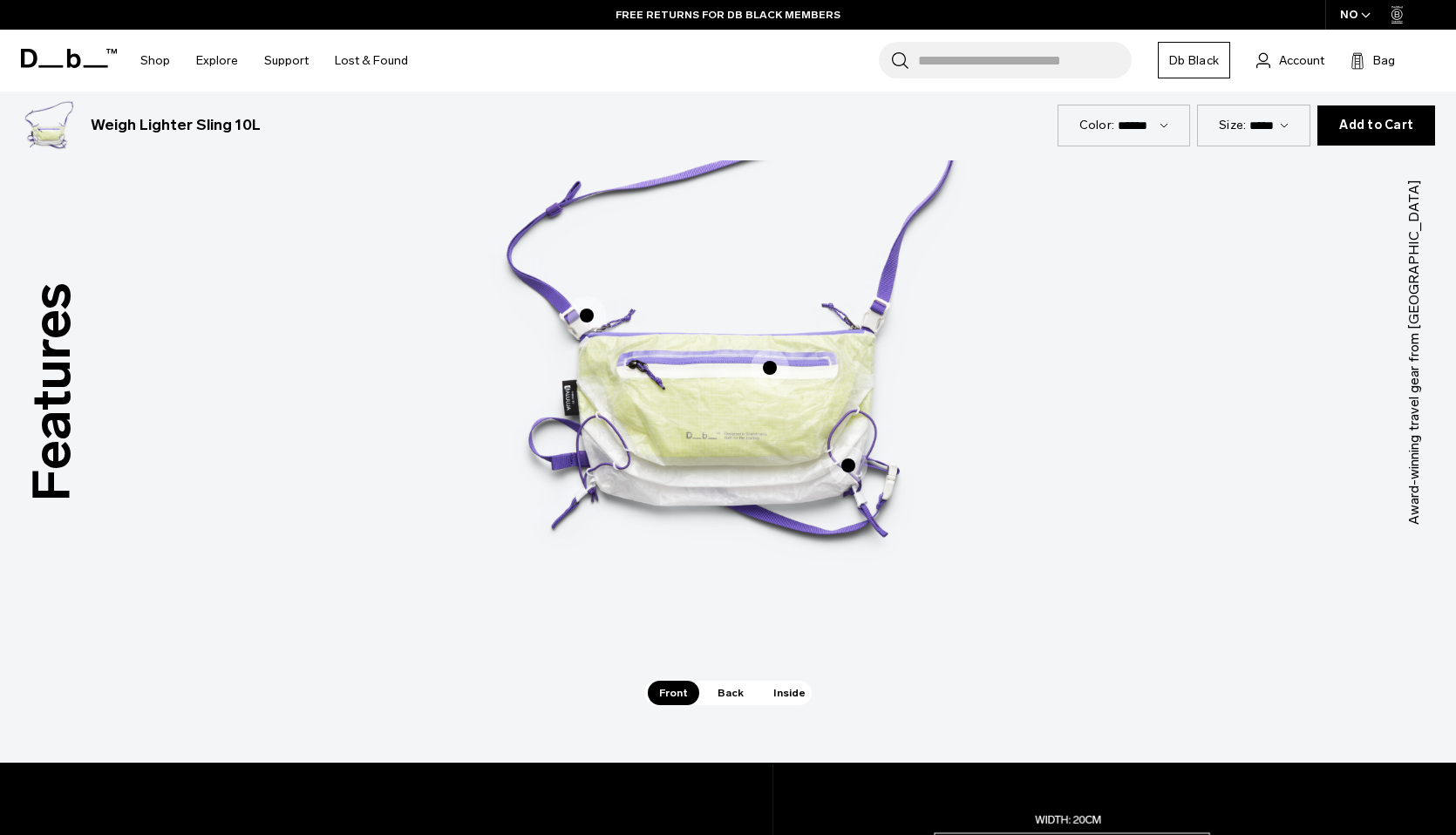
click at [734, 703] on span "Back" at bounding box center [730, 693] width 49 height 24
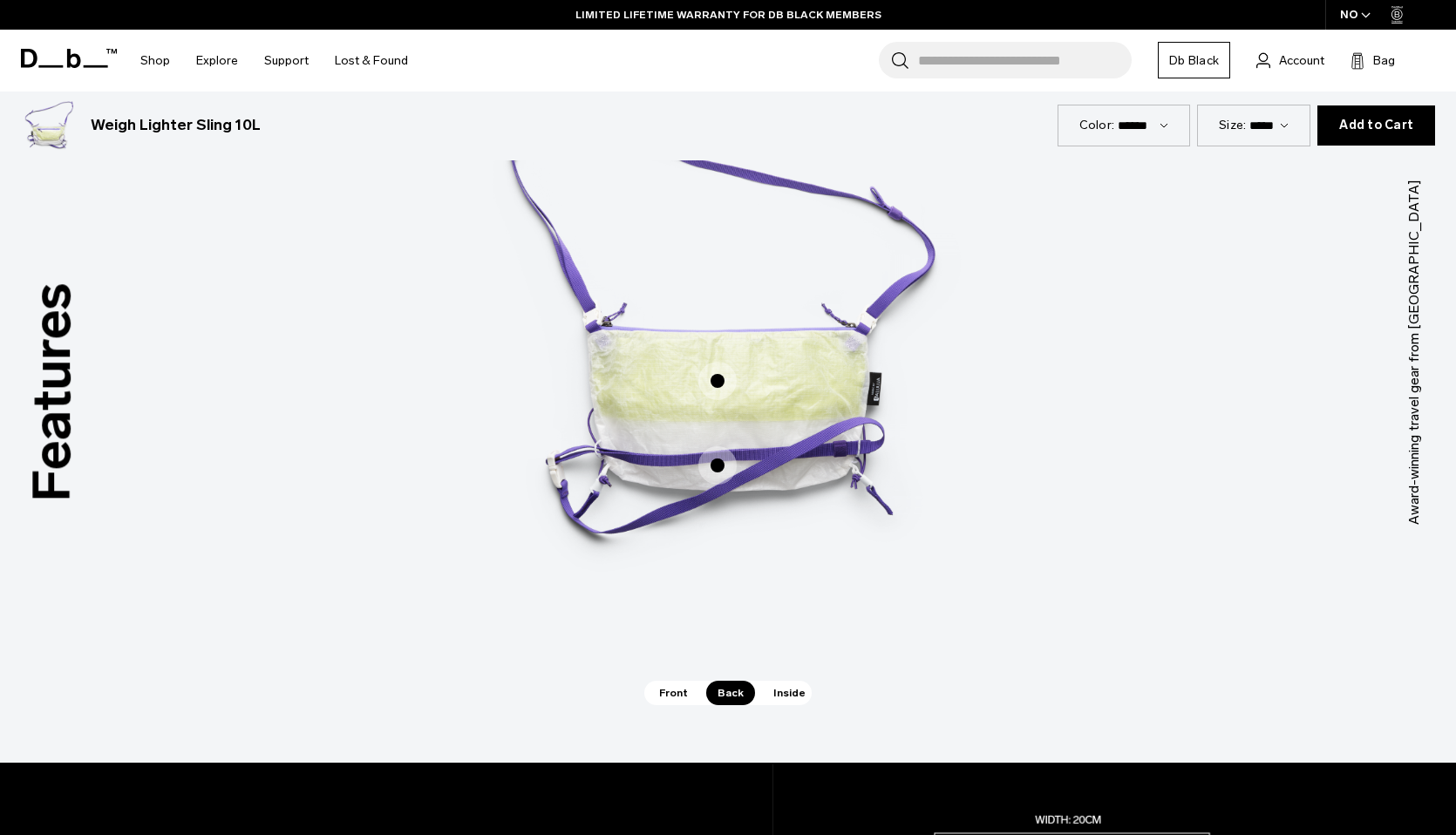
click at [782, 686] on span "Inside" at bounding box center [790, 693] width 55 height 24
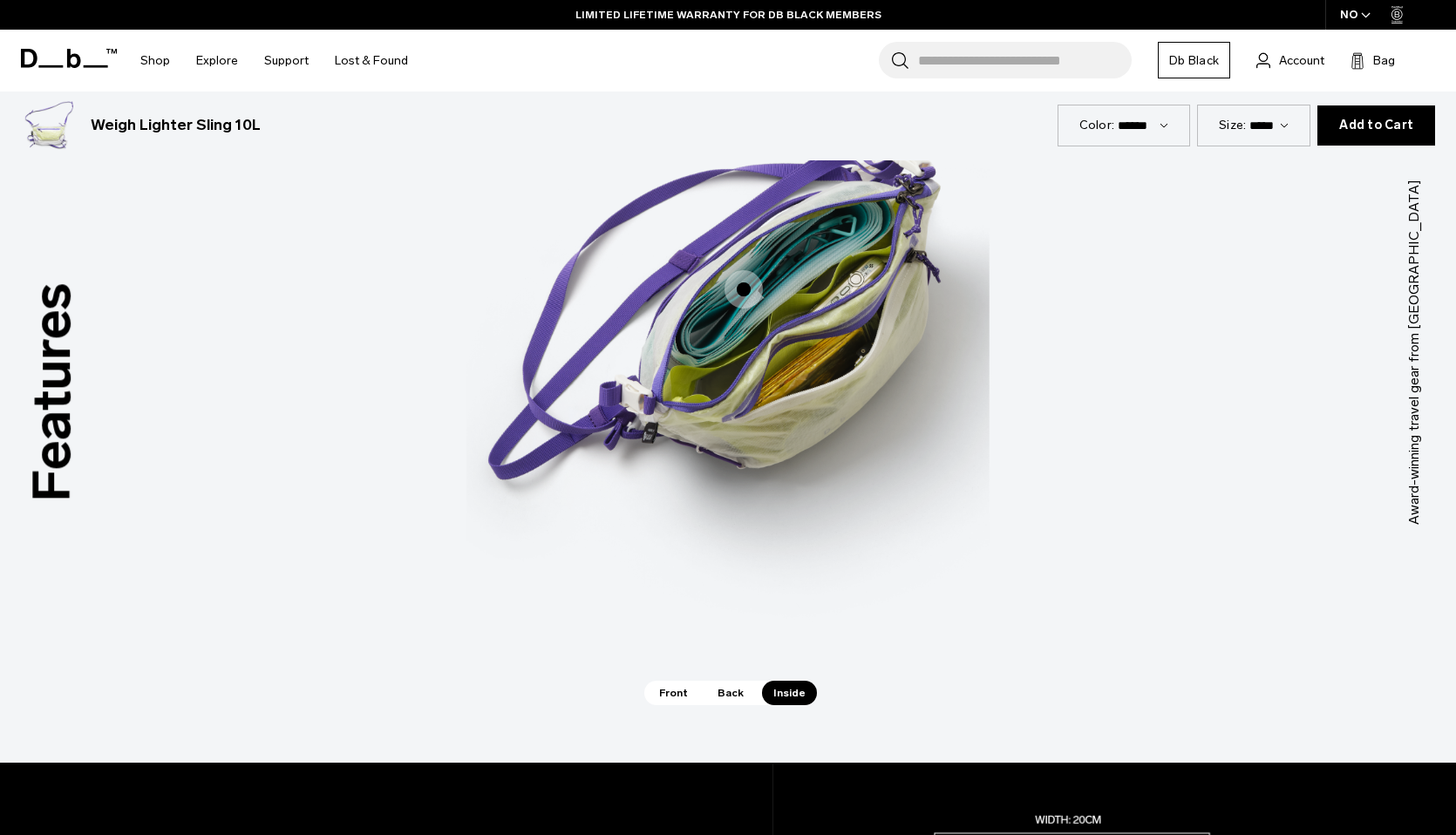
click at [745, 287] on span "3 / 3" at bounding box center [744, 290] width 39 height 39
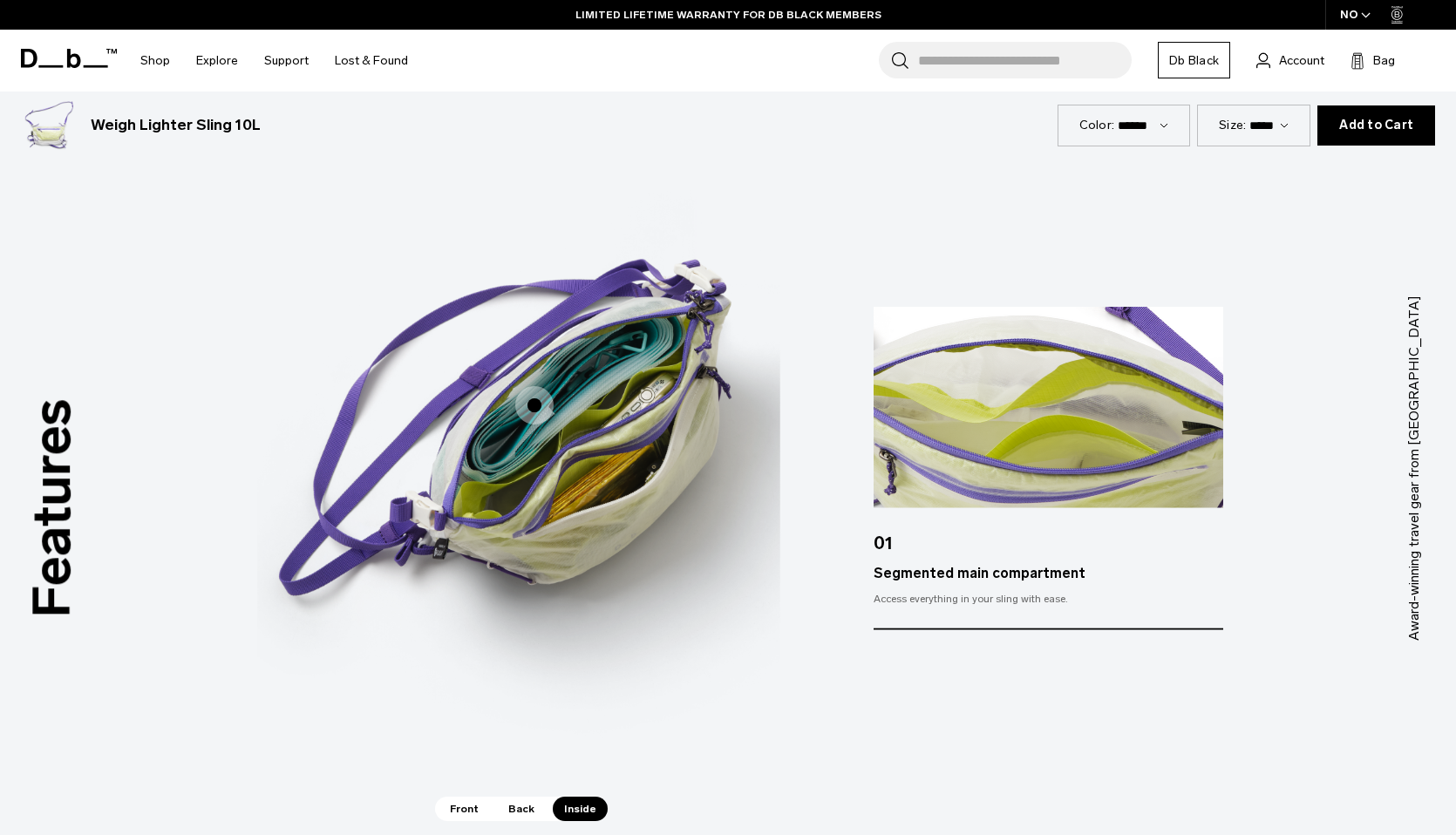
scroll to position [957, 0]
click at [530, 808] on span "Back" at bounding box center [521, 809] width 49 height 24
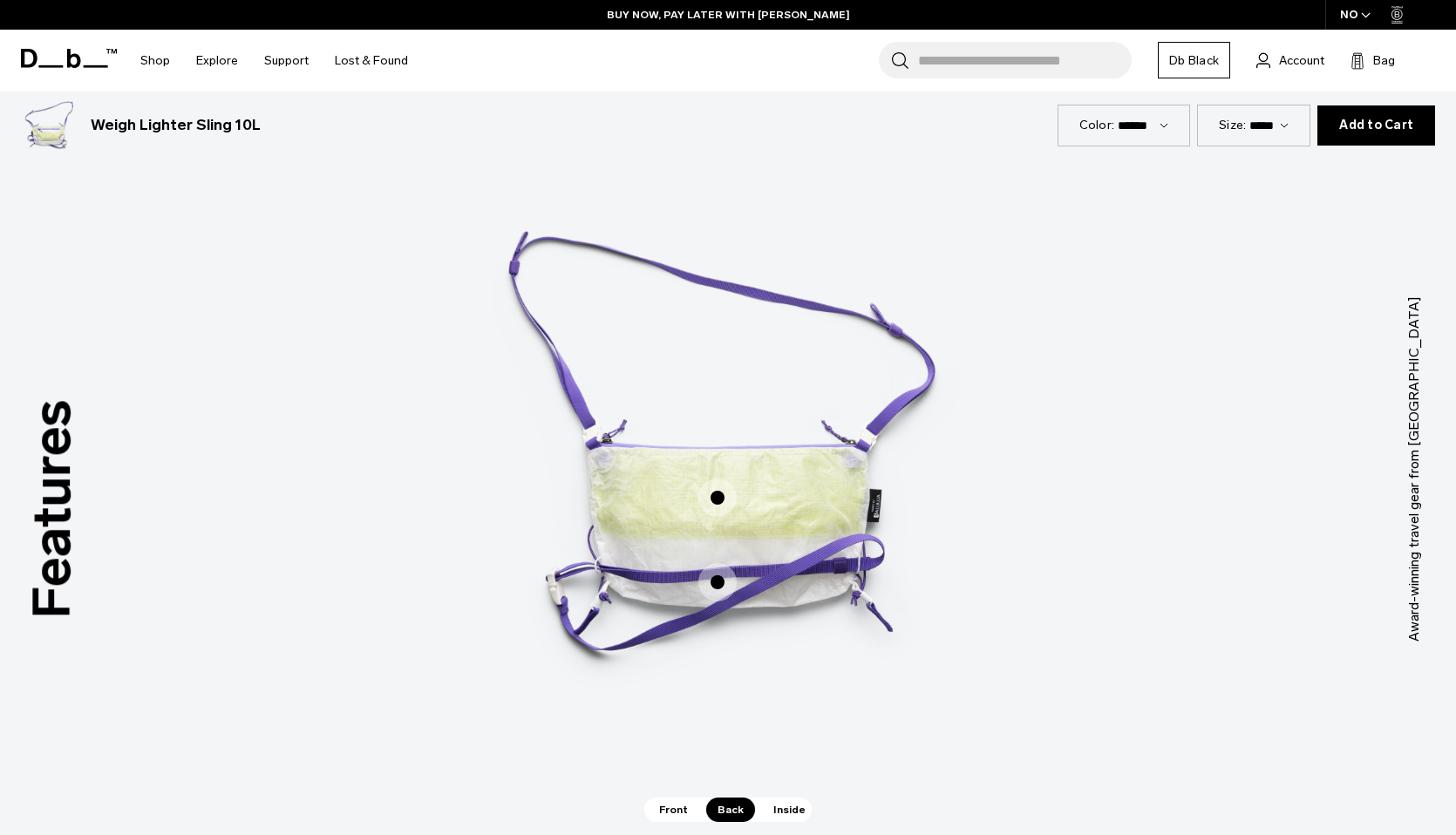
click at [721, 494] on span "2 / 3" at bounding box center [718, 498] width 39 height 39
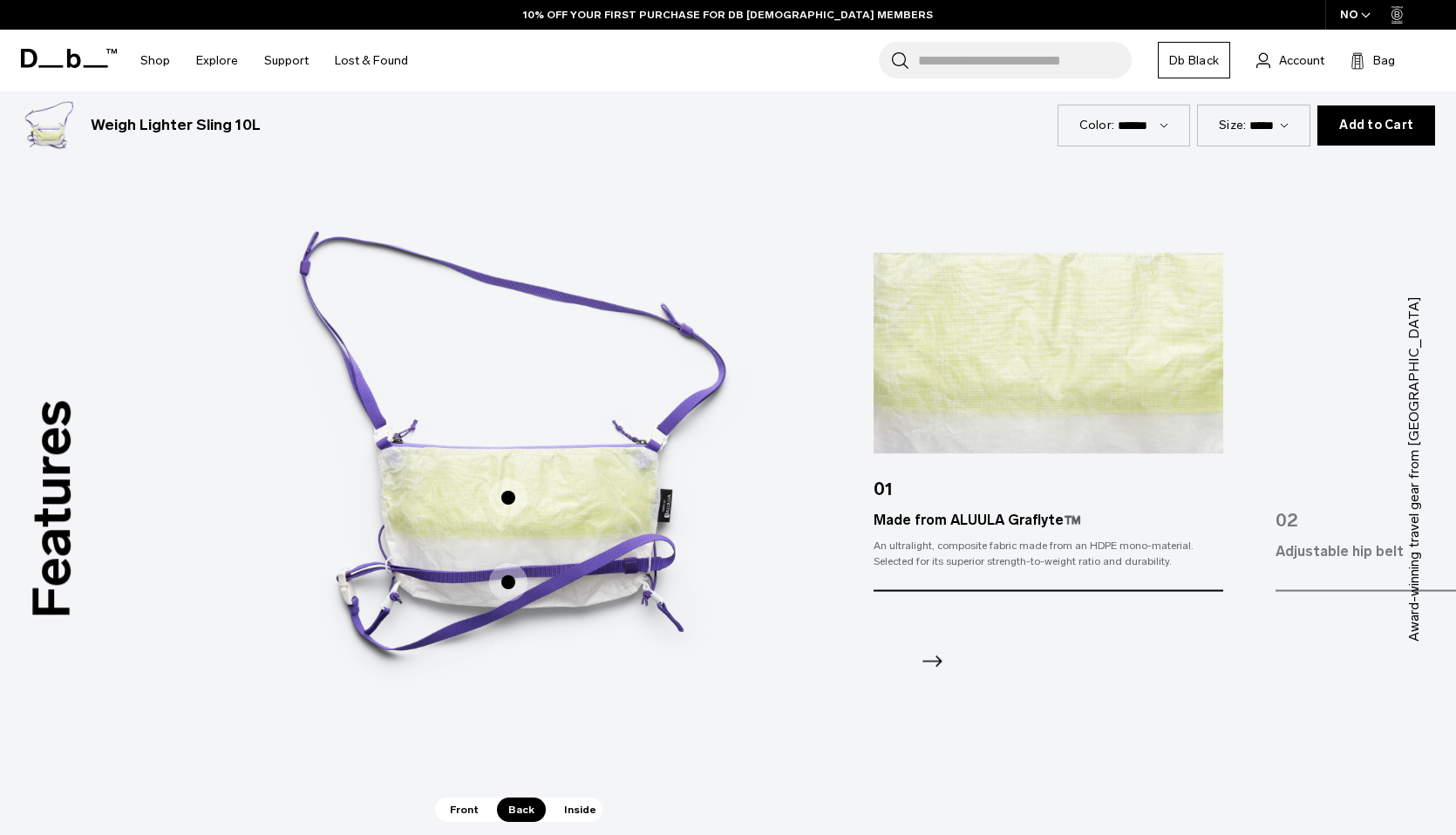
click at [1334, 559] on div "Adjustable hip belt" at bounding box center [1450, 551] width 350 height 21
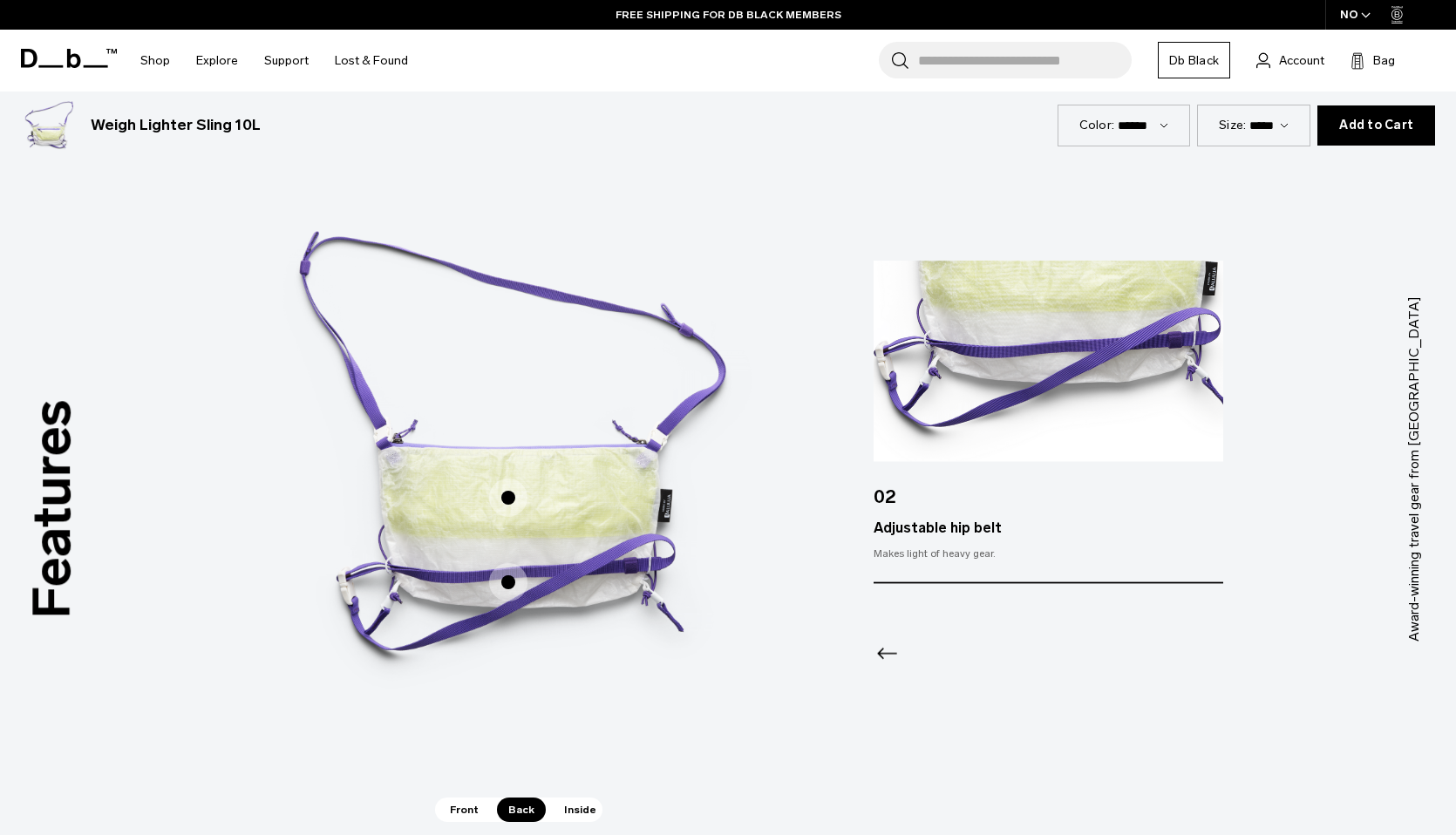
click at [464, 810] on span "Front" at bounding box center [464, 809] width 52 height 24
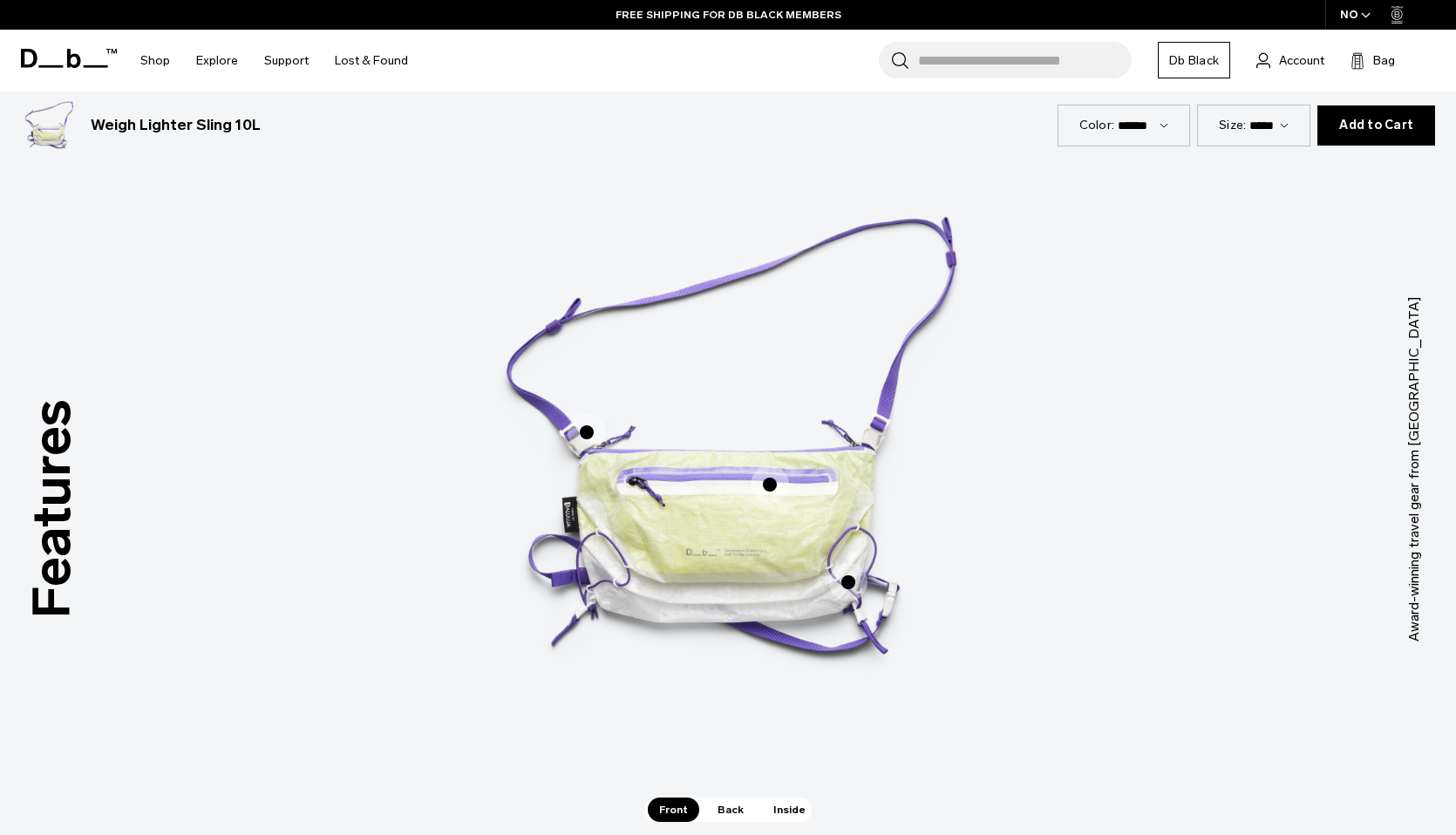
click at [770, 472] on span "1 / 3" at bounding box center [770, 485] width 39 height 39
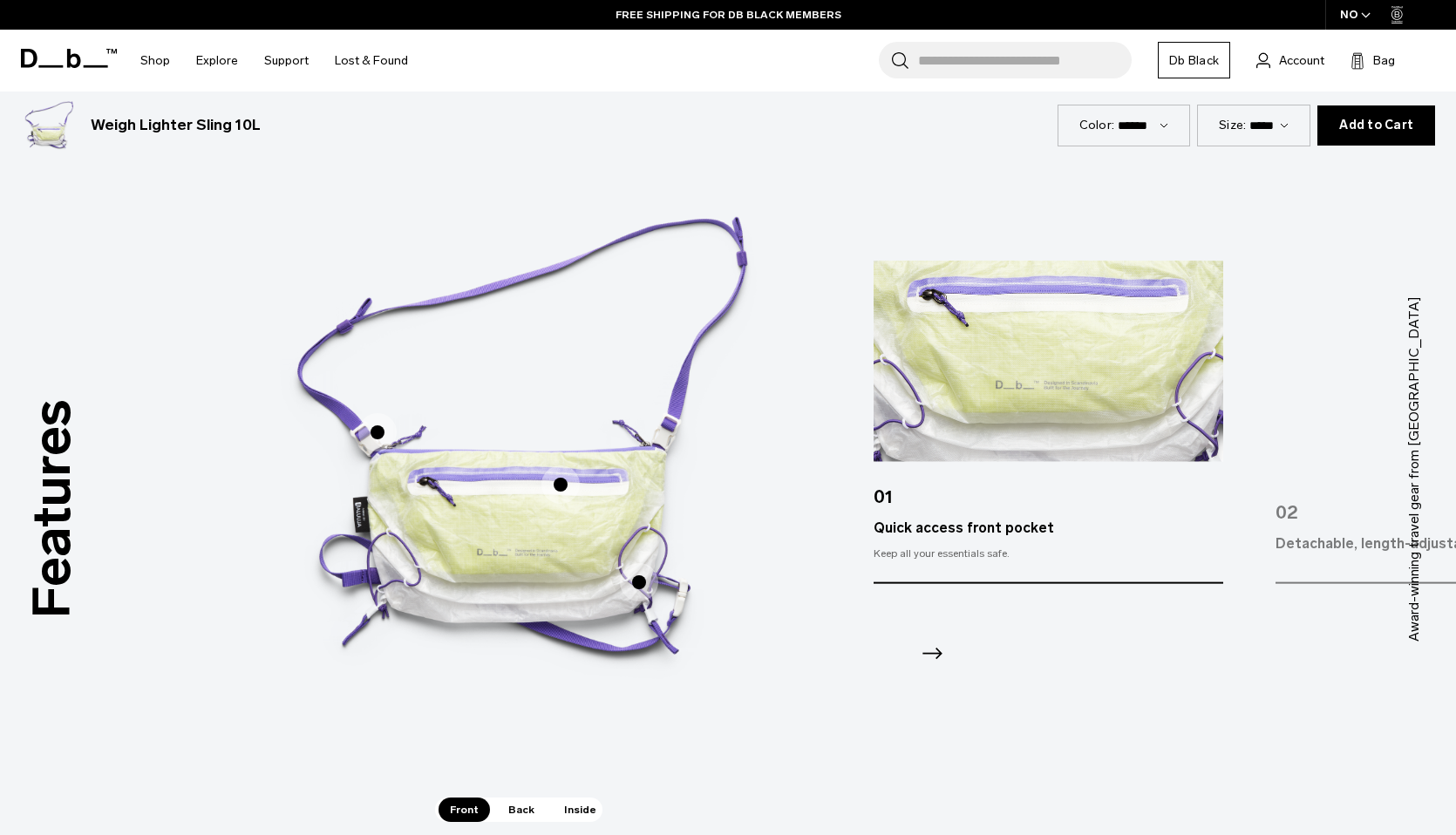
click at [1349, 502] on div "02" at bounding box center [1450, 506] width 350 height 55
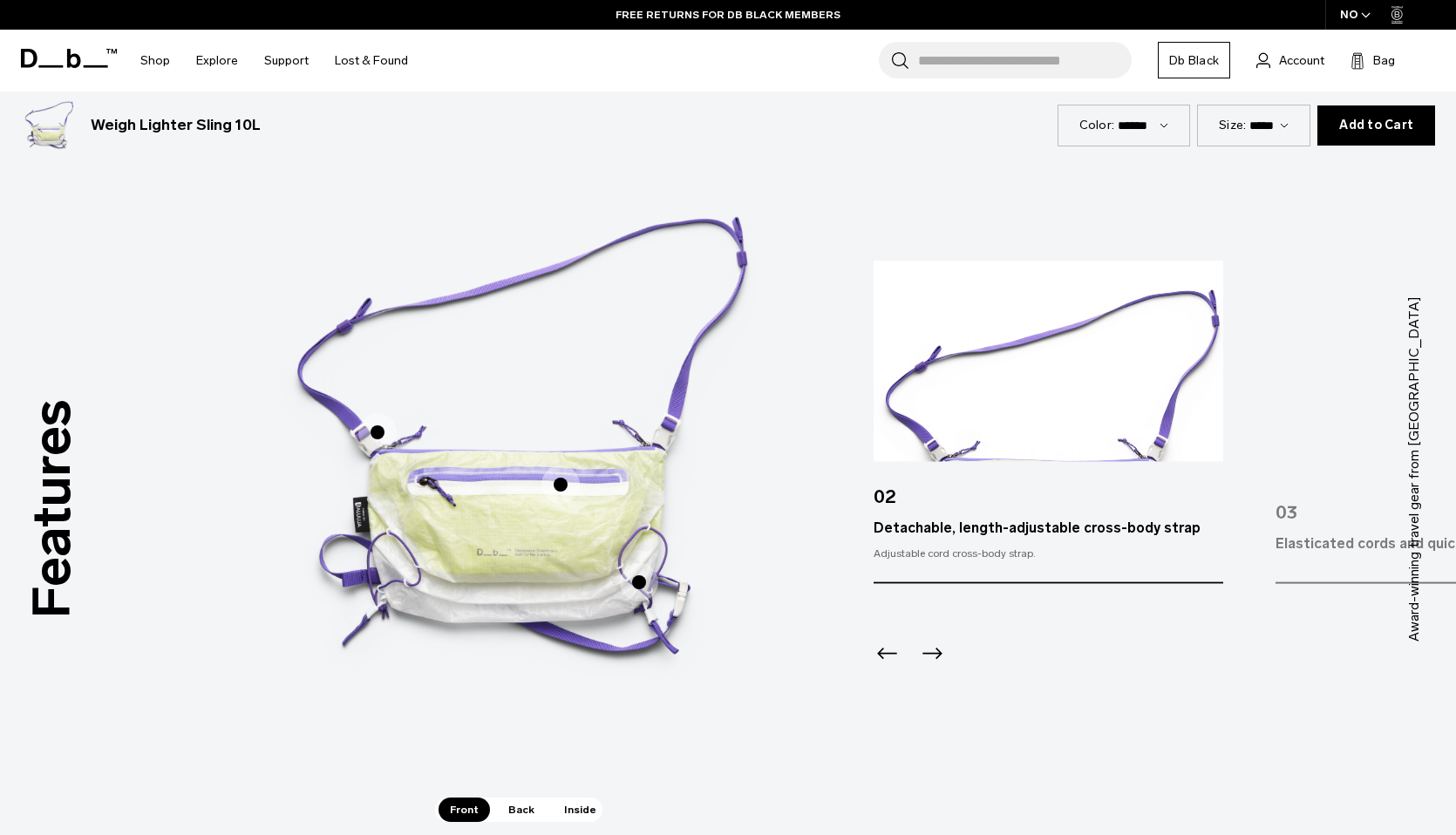
click at [1332, 492] on div "03" at bounding box center [1450, 506] width 350 height 55
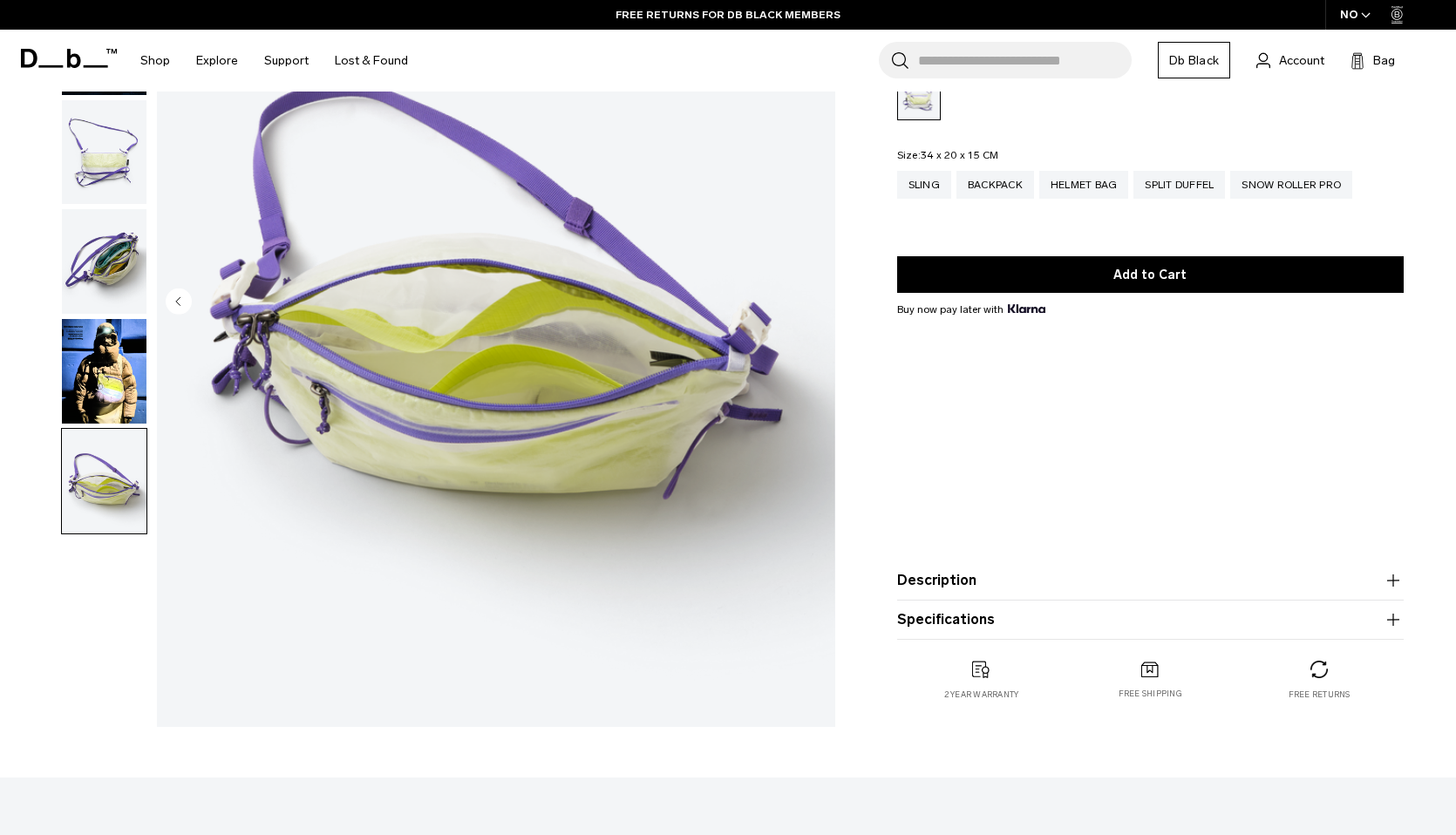
scroll to position [0, 0]
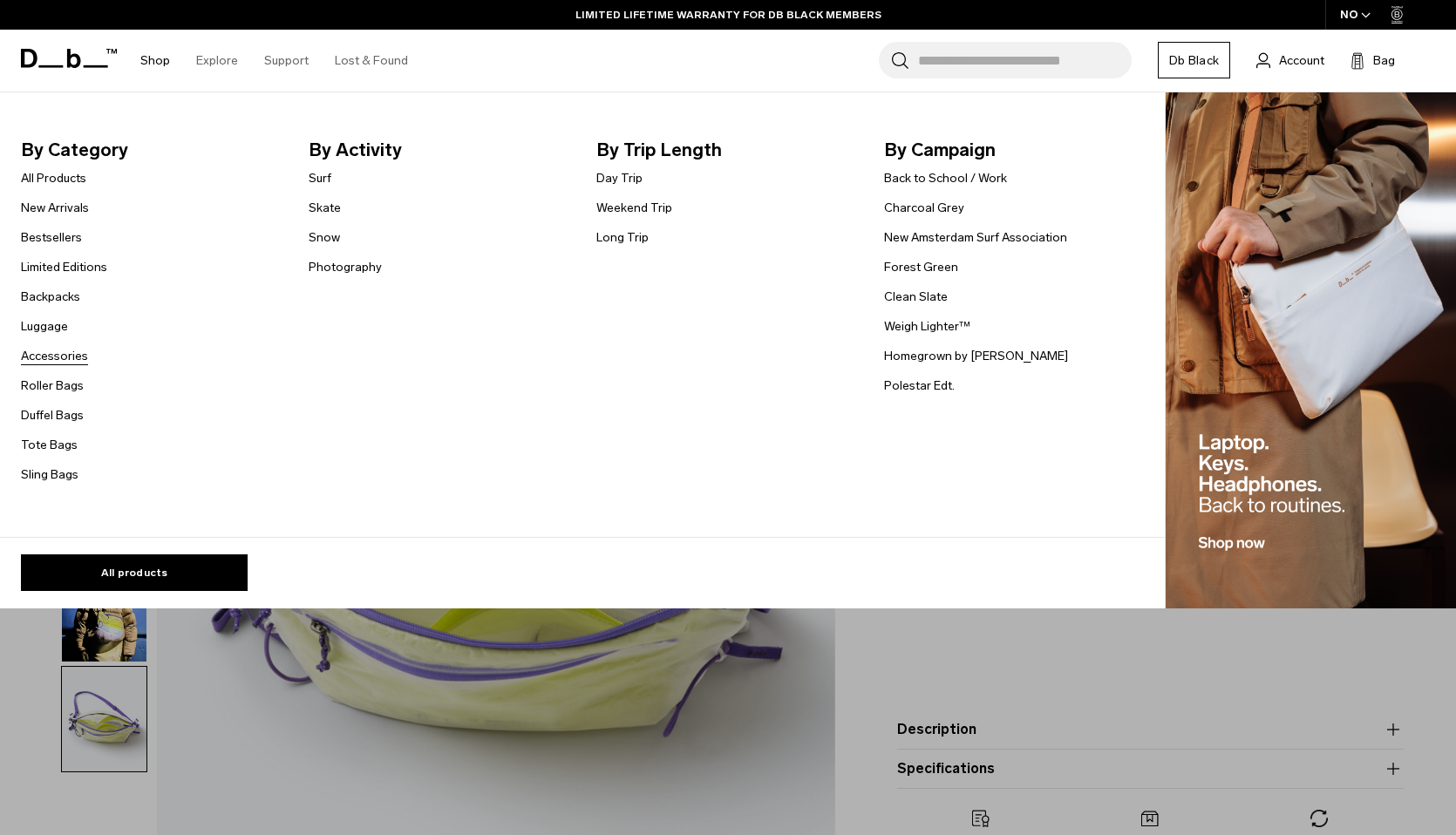
click at [71, 361] on link "Accessories" at bounding box center [54, 356] width 67 height 18
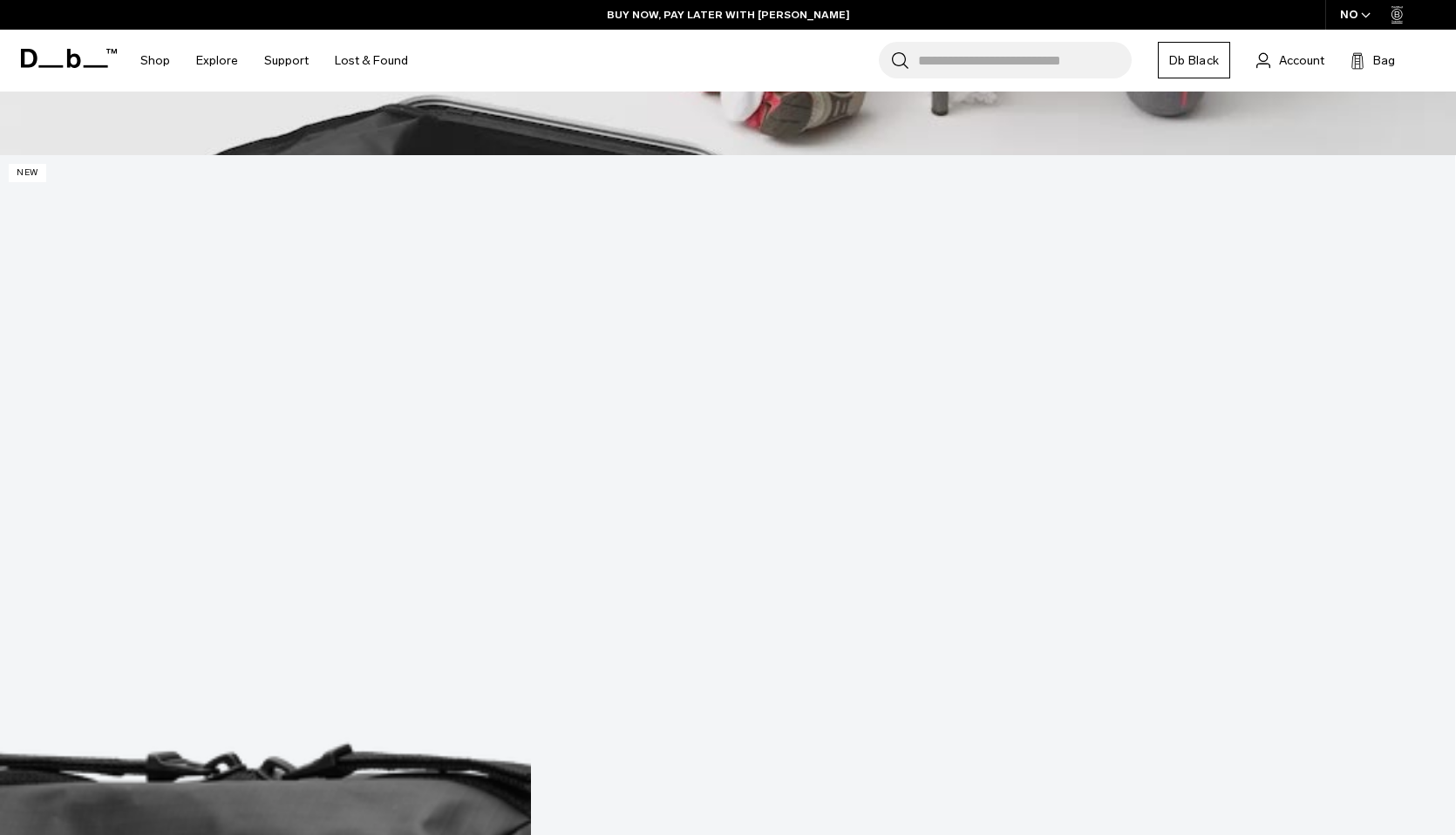
scroll to position [1285, 0]
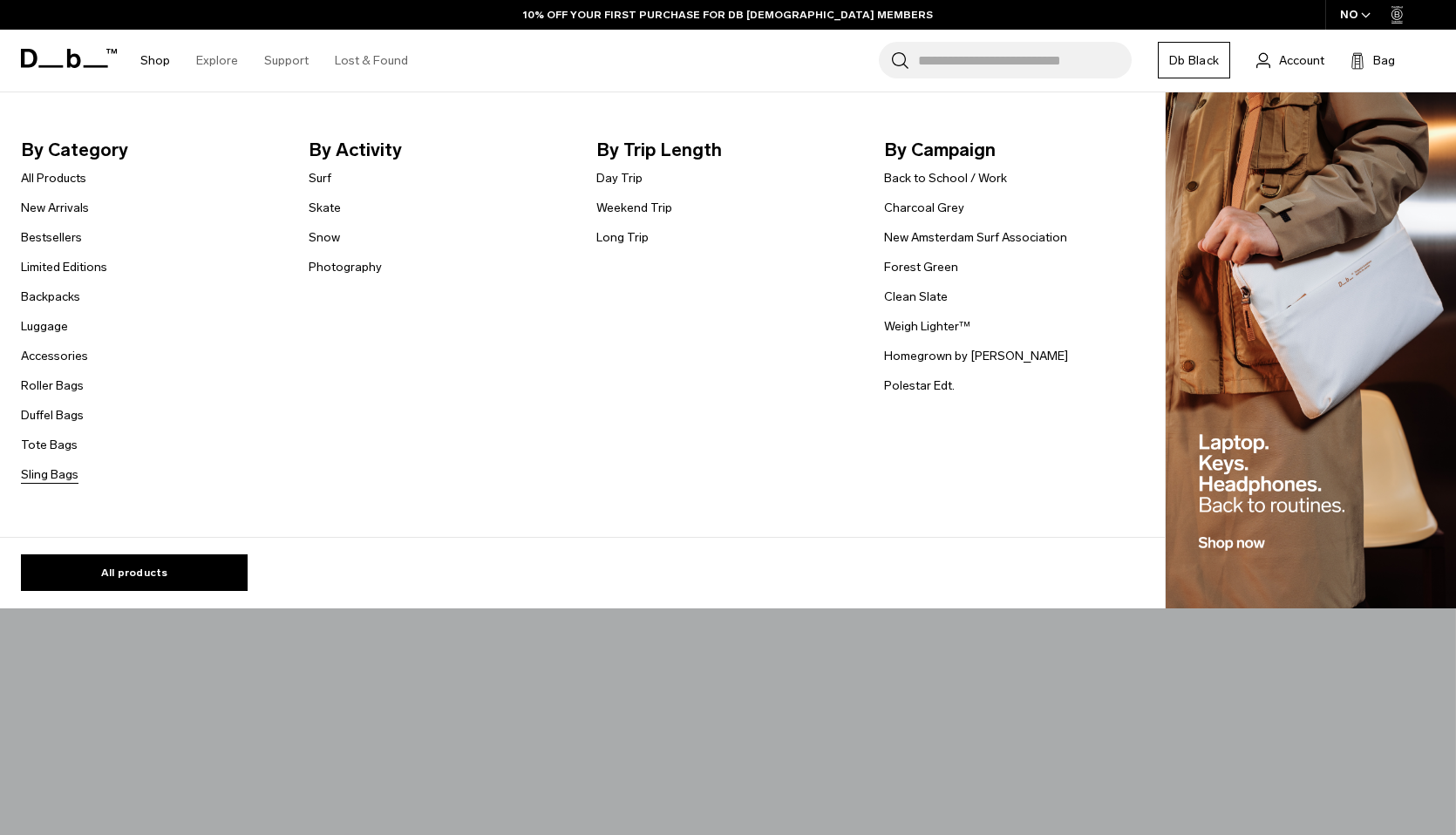
click at [62, 474] on link "Sling Bags" at bounding box center [50, 475] width 57 height 18
